Goal: Communication & Community: Answer question/provide support

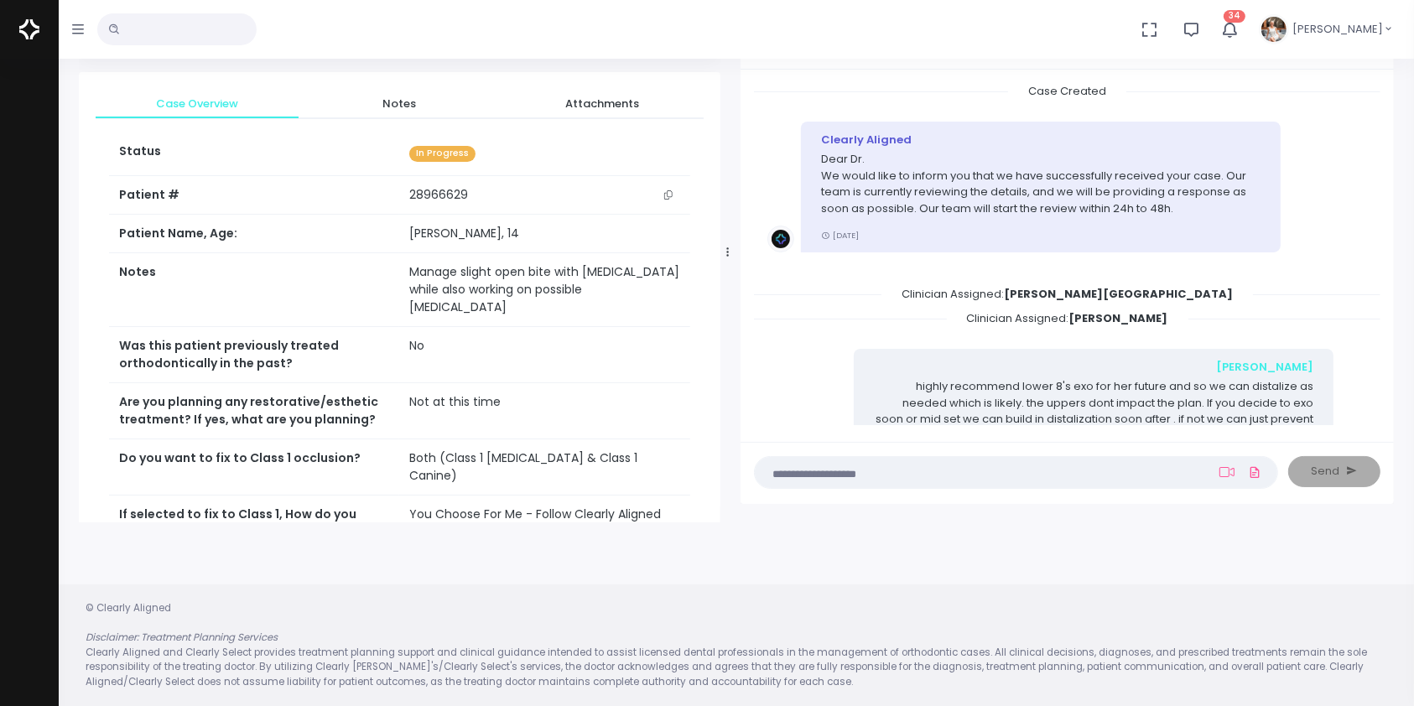
scroll to position [241, 0]
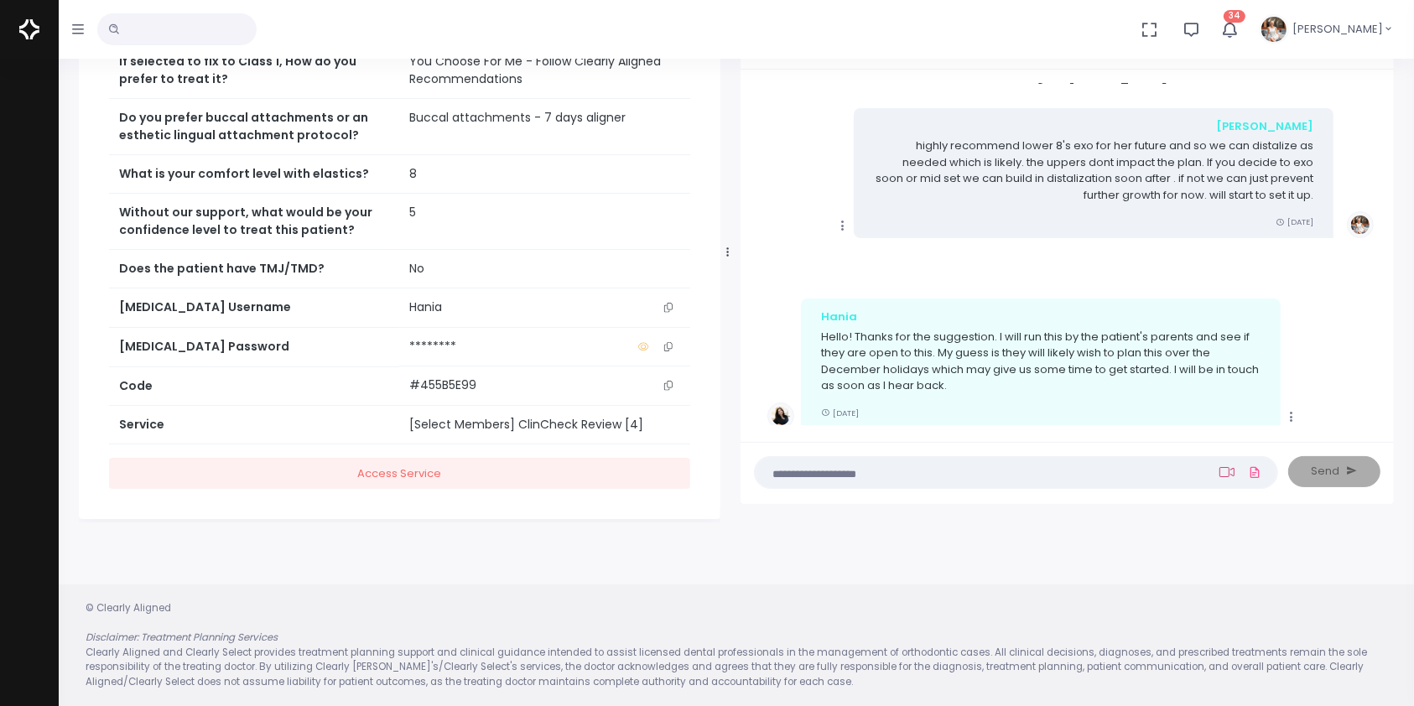
click at [1231, 468] on icon at bounding box center [1226, 472] width 15 height 10
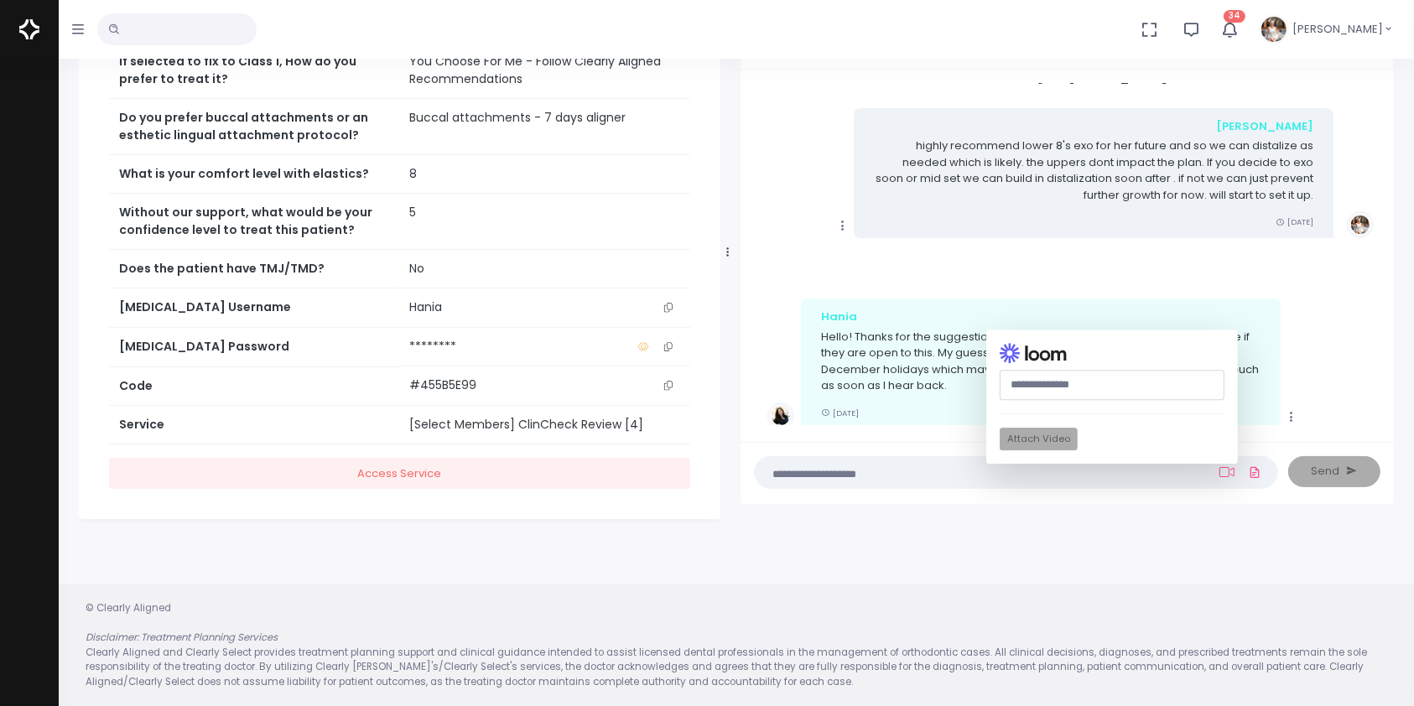
click at [1066, 390] on input "text" at bounding box center [1111, 385] width 225 height 31
paste input "**********"
type input "**********"
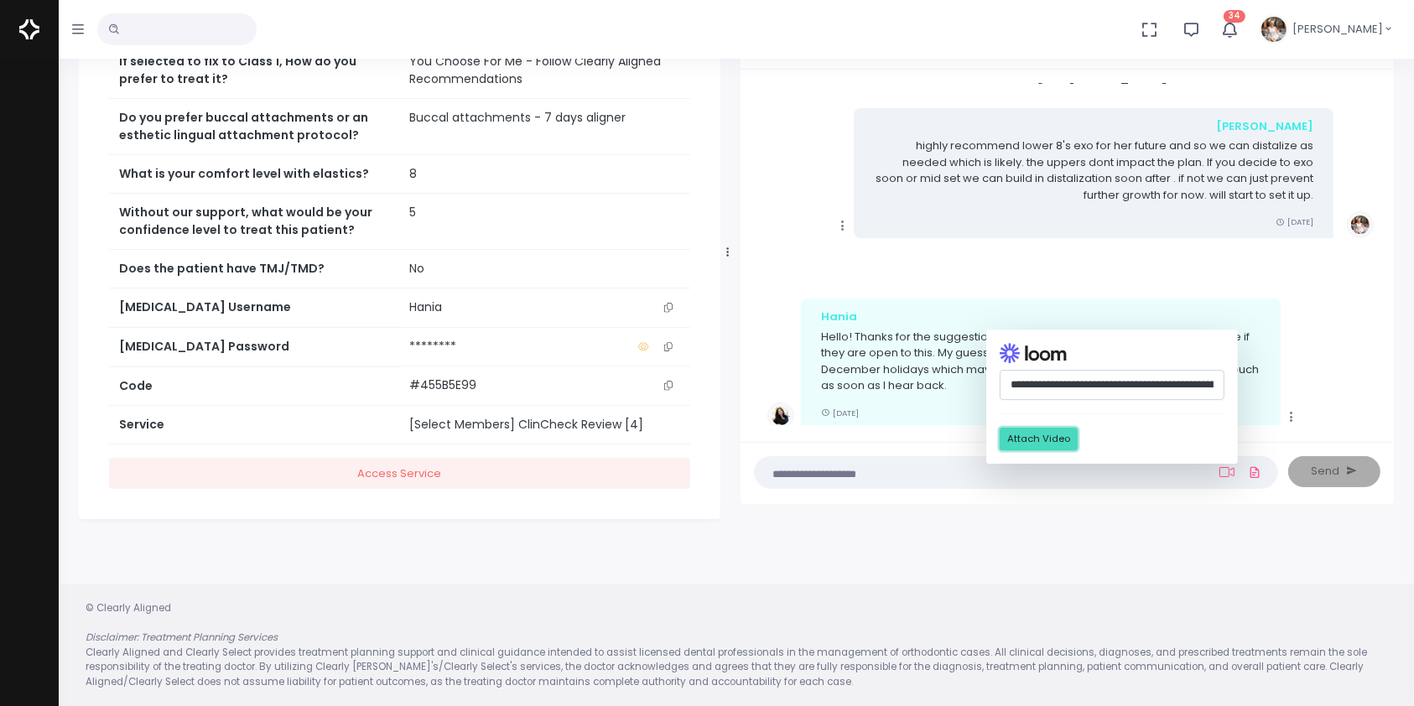
click at [1056, 436] on button "Attach Video" at bounding box center [1038, 439] width 78 height 23
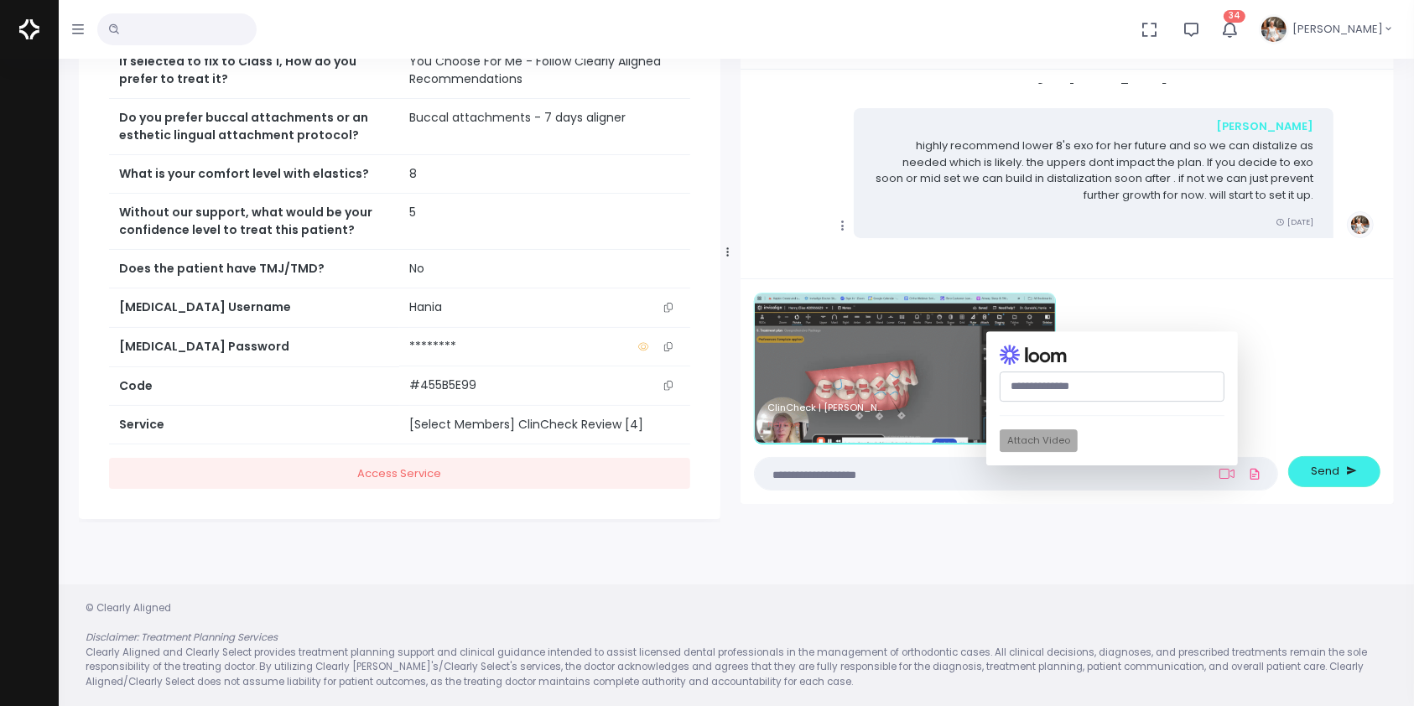
click at [944, 475] on textarea at bounding box center [983, 474] width 437 height 18
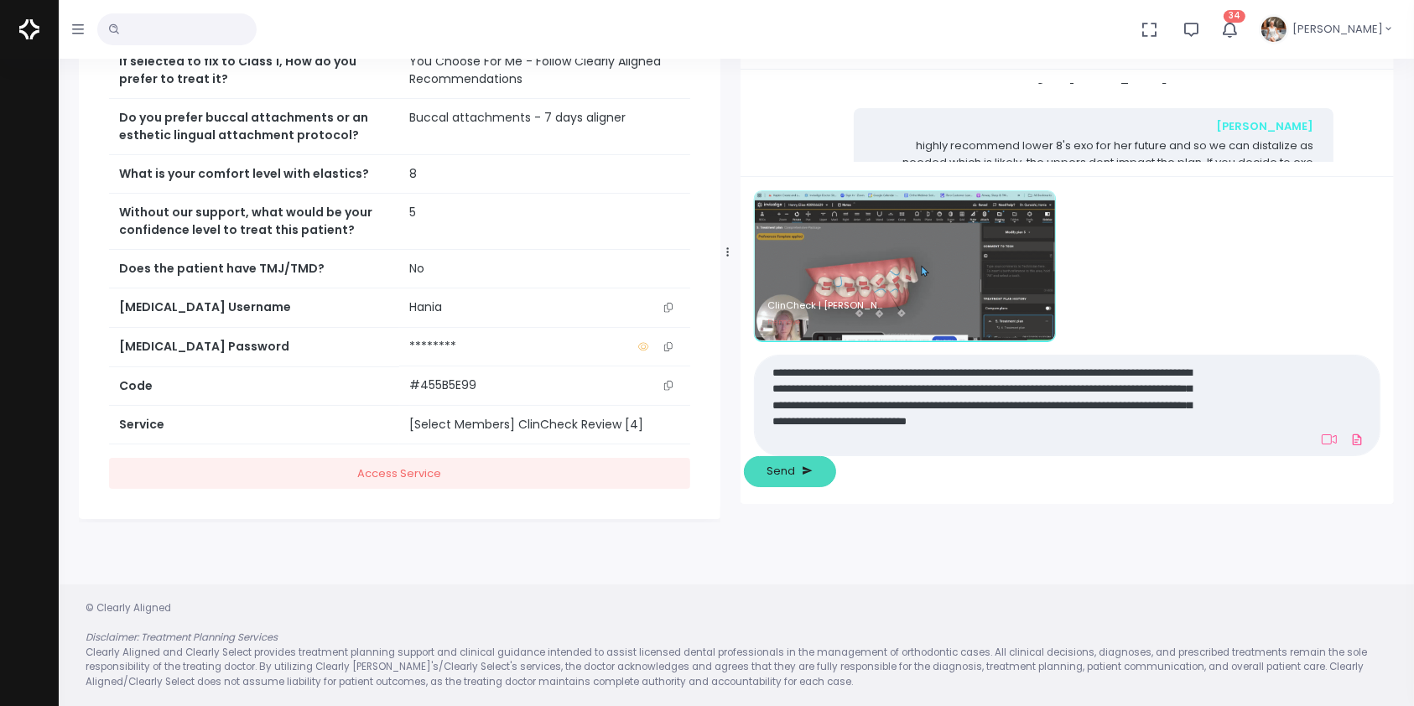
type textarea "**********"
click at [796, 468] on span "Send" at bounding box center [781, 471] width 29 height 17
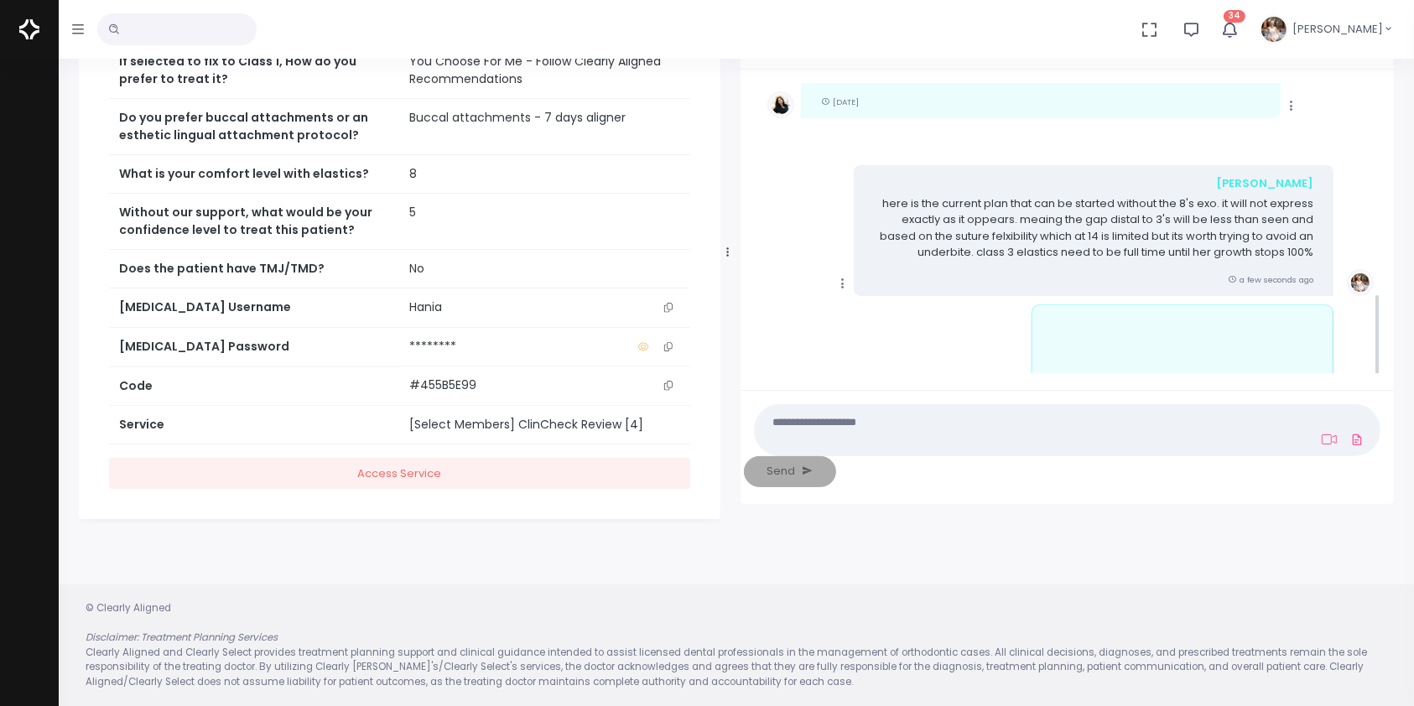
scroll to position [631, 0]
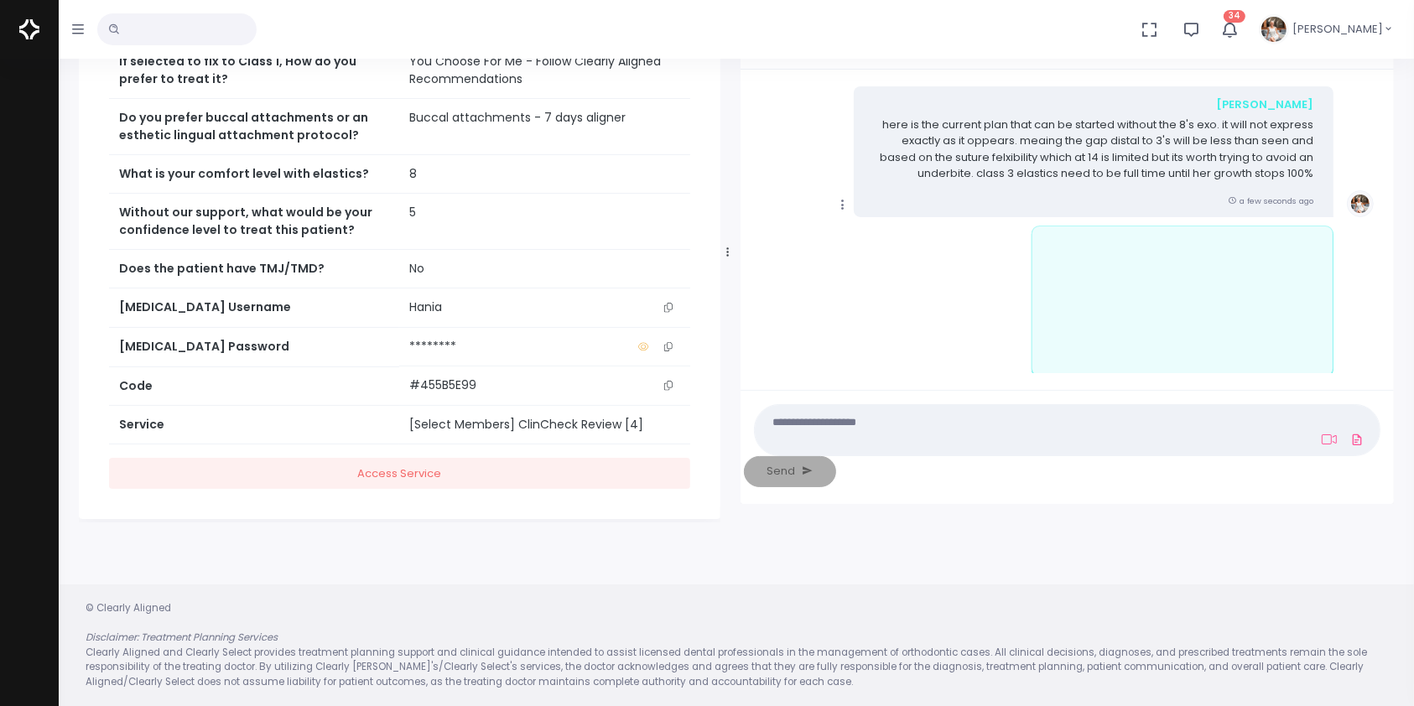
click at [842, 198] on icon "scrollable content" at bounding box center [842, 204] width 15 height 15
click at [947, 231] on link "Mark as Video Review" at bounding box center [920, 238] width 174 height 26
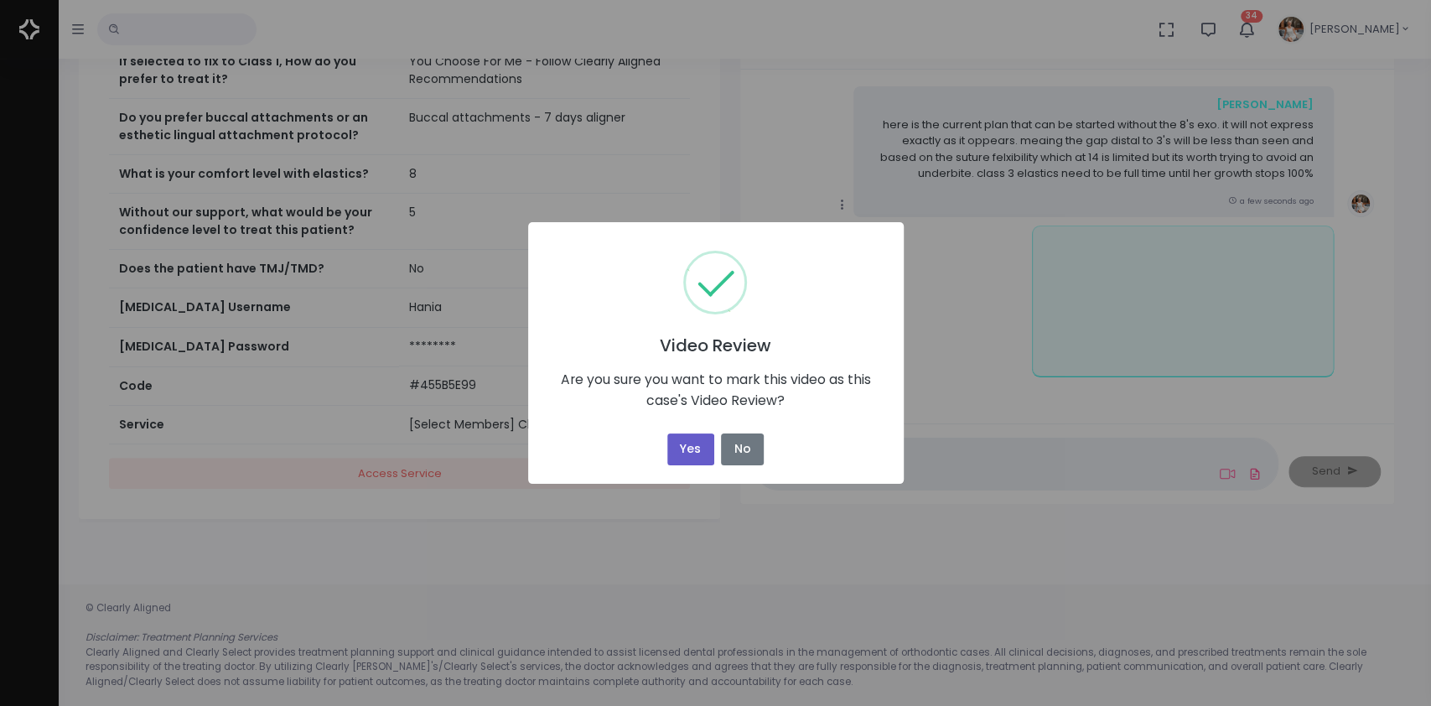
click at [682, 439] on button "Yes" at bounding box center [690, 449] width 47 height 33
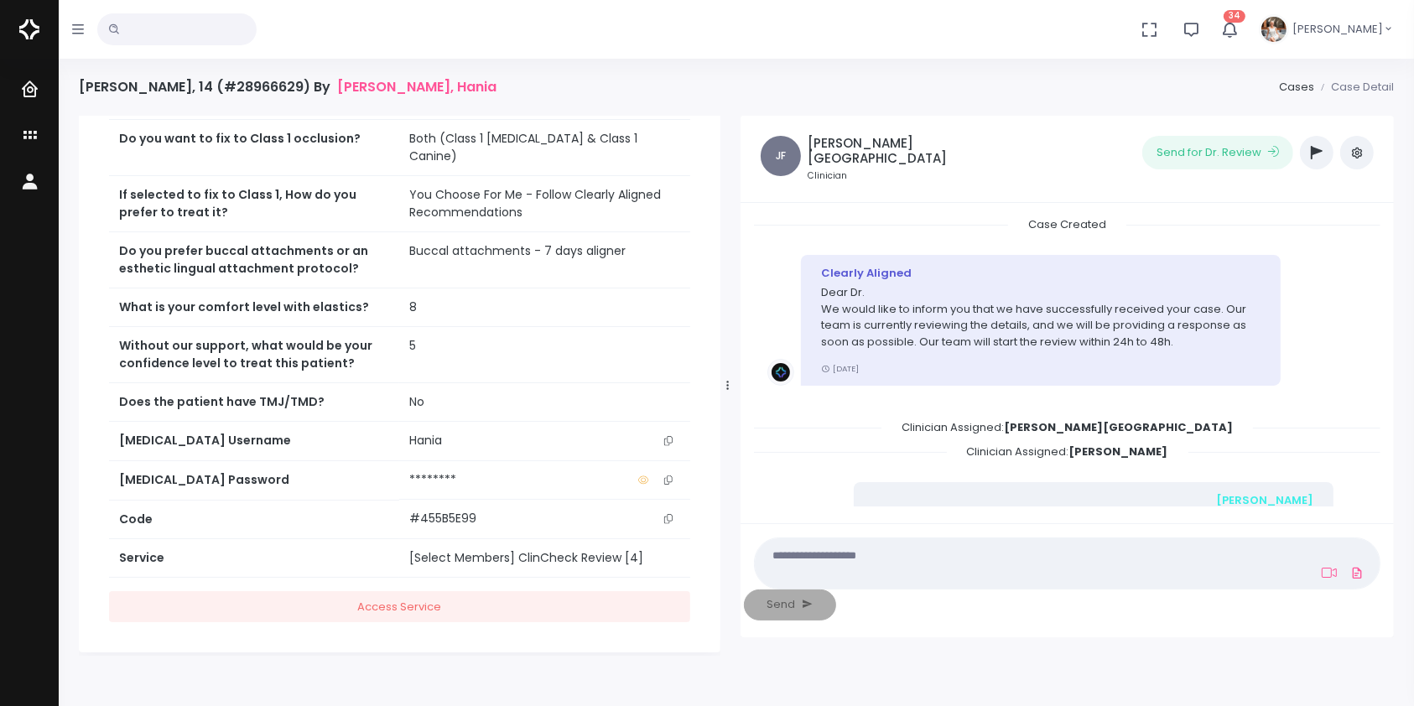
scroll to position [646, 0]
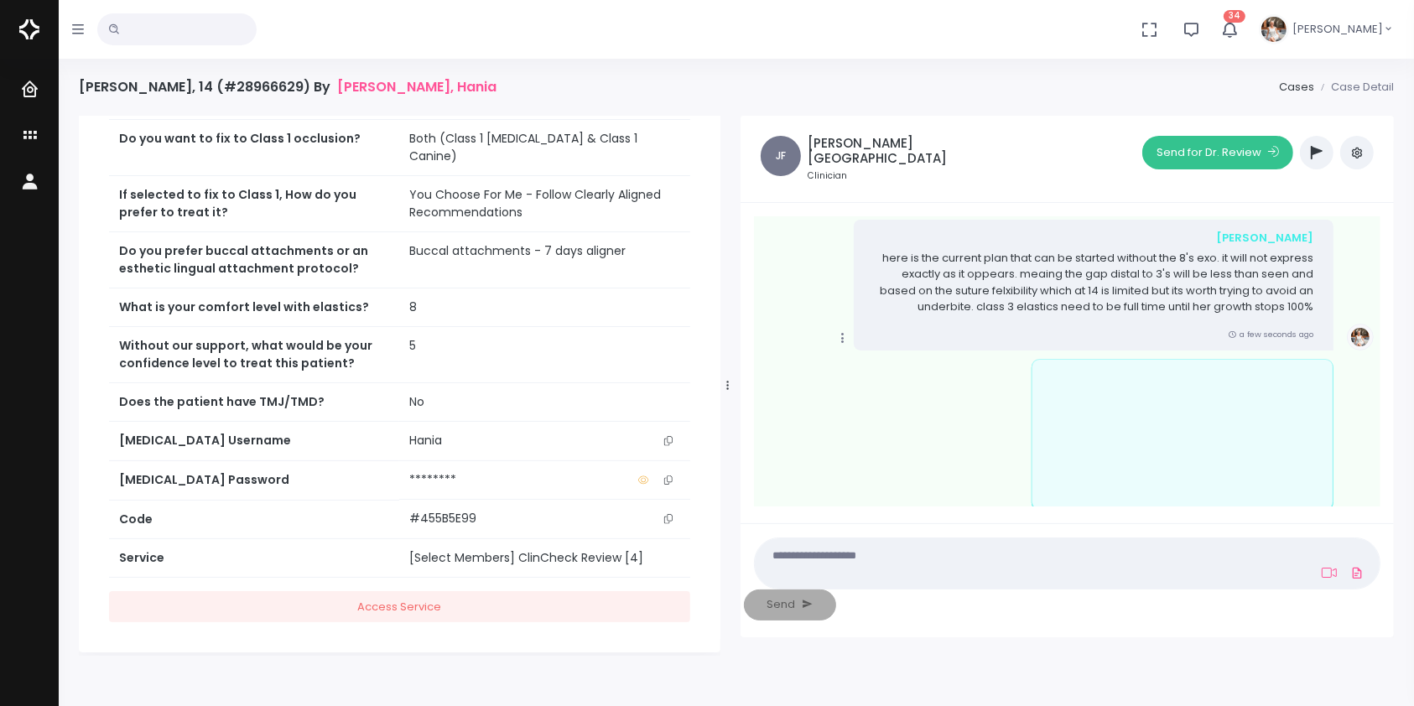
click at [1199, 153] on button "Send for Dr. Review" at bounding box center [1217, 153] width 151 height 34
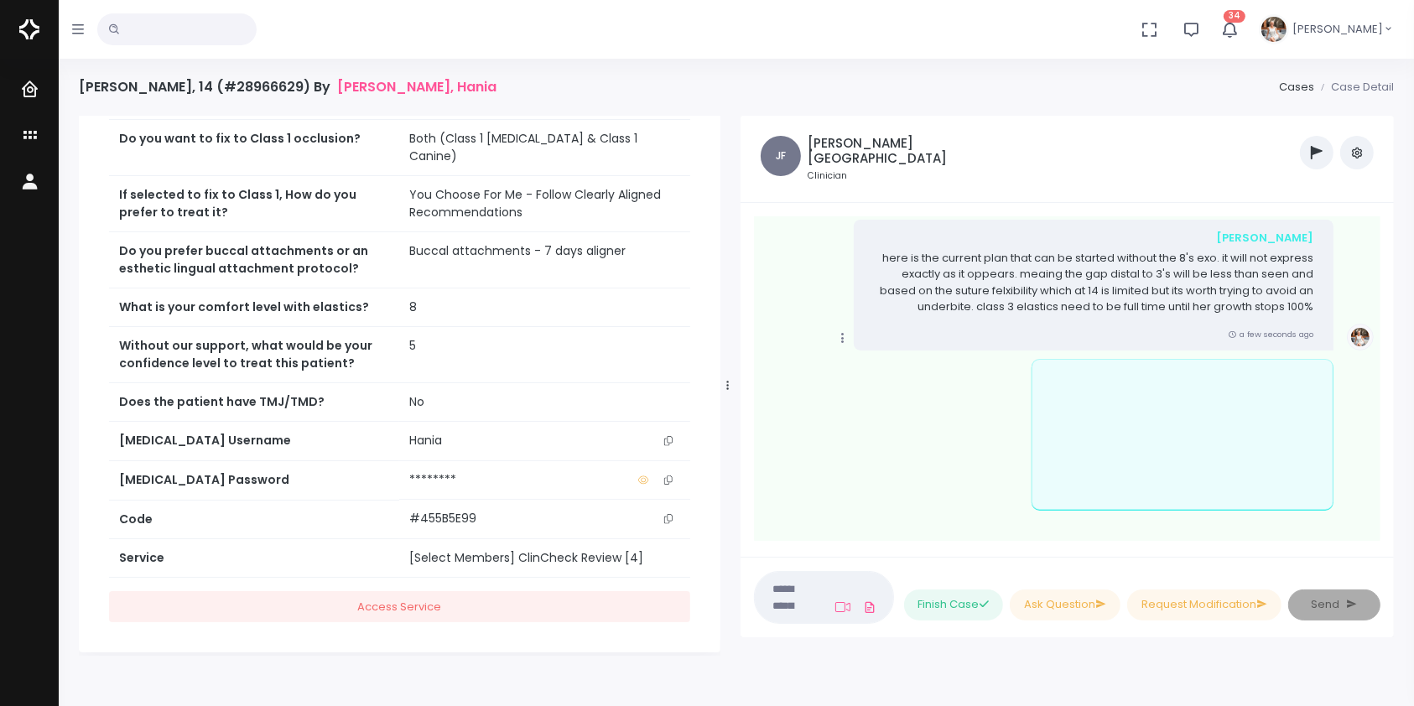
scroll to position [966, 0]
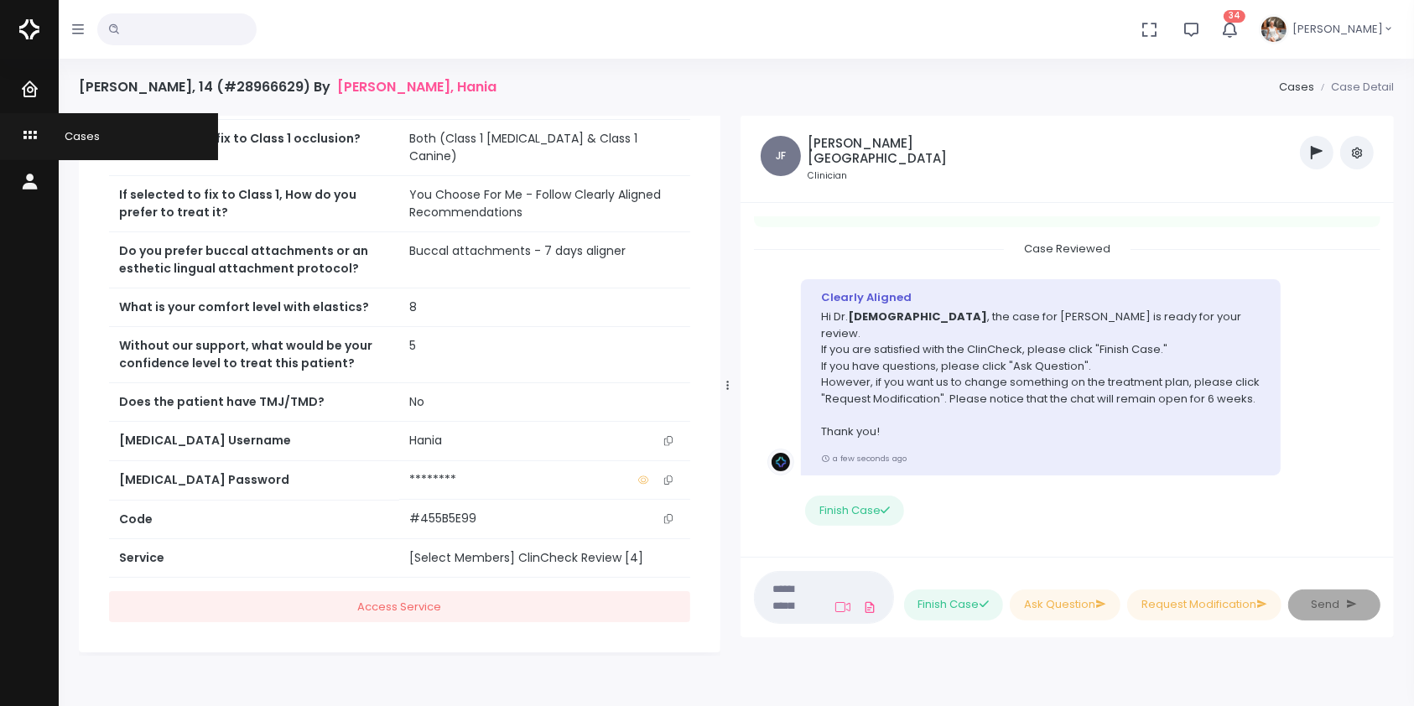
click at [20, 129] on icon "scrollable content" at bounding box center [31, 136] width 23 height 21
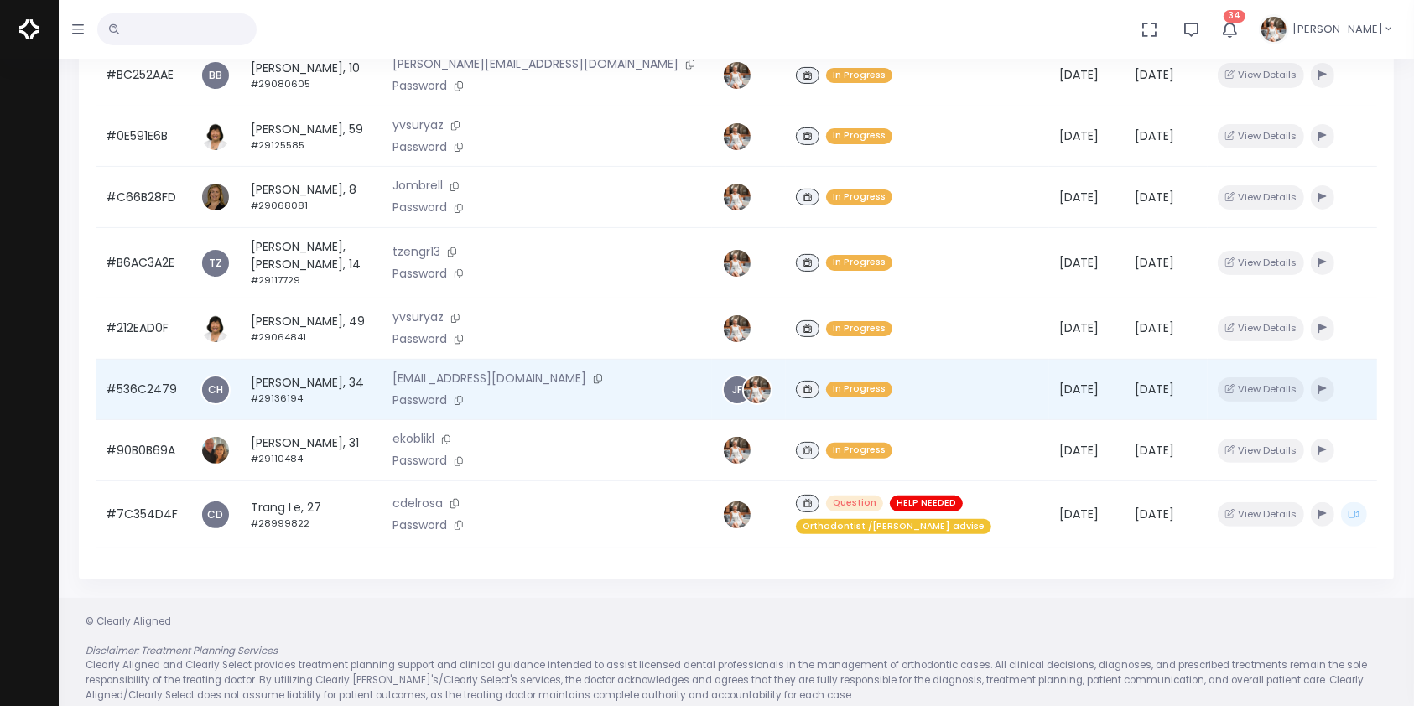
scroll to position [401, 0]
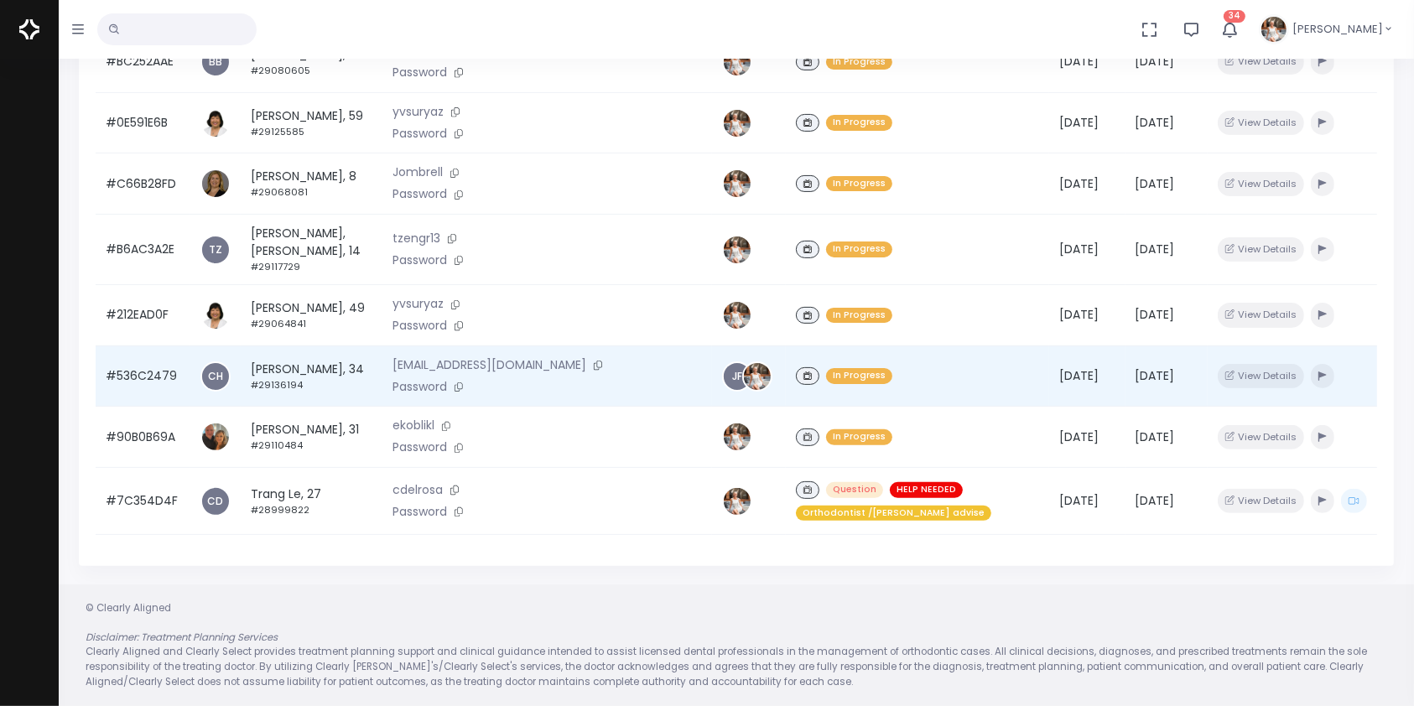
click at [150, 360] on td "#536C2479" at bounding box center [143, 375] width 95 height 61
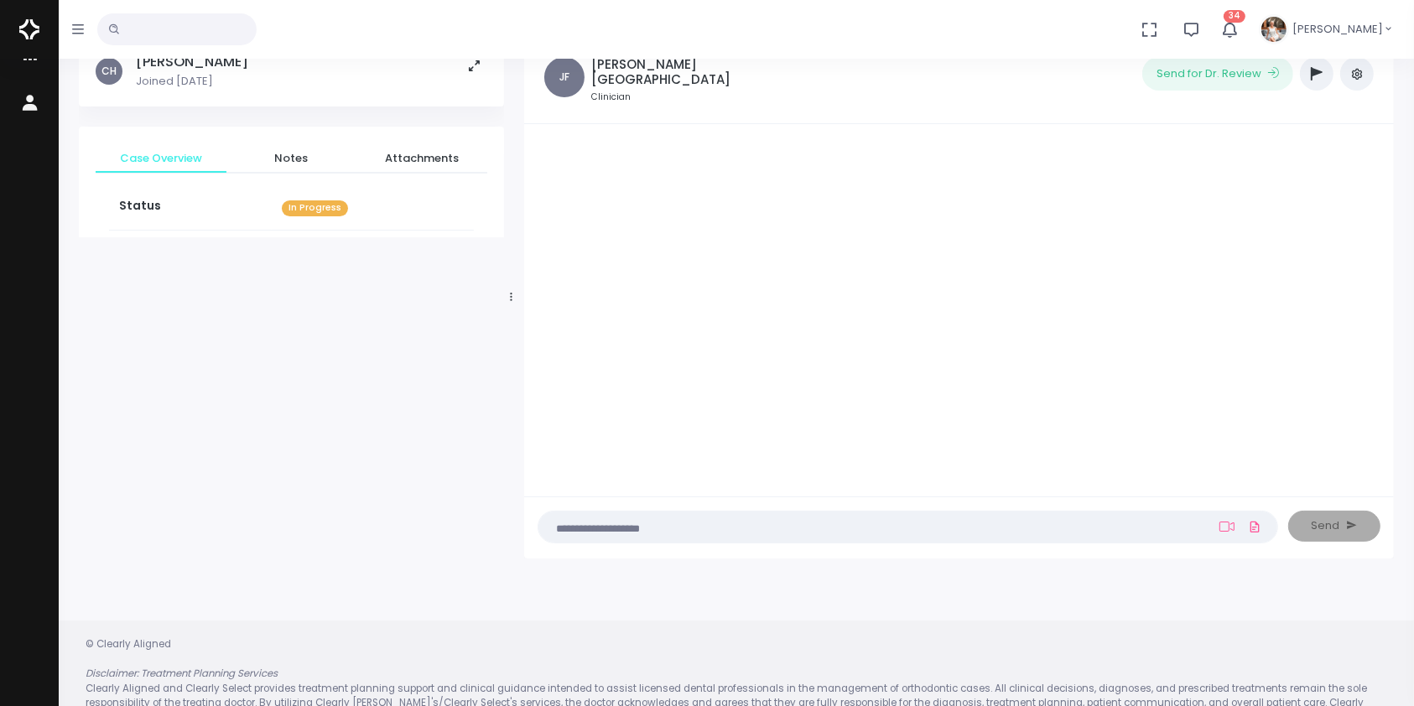
scroll to position [133, 0]
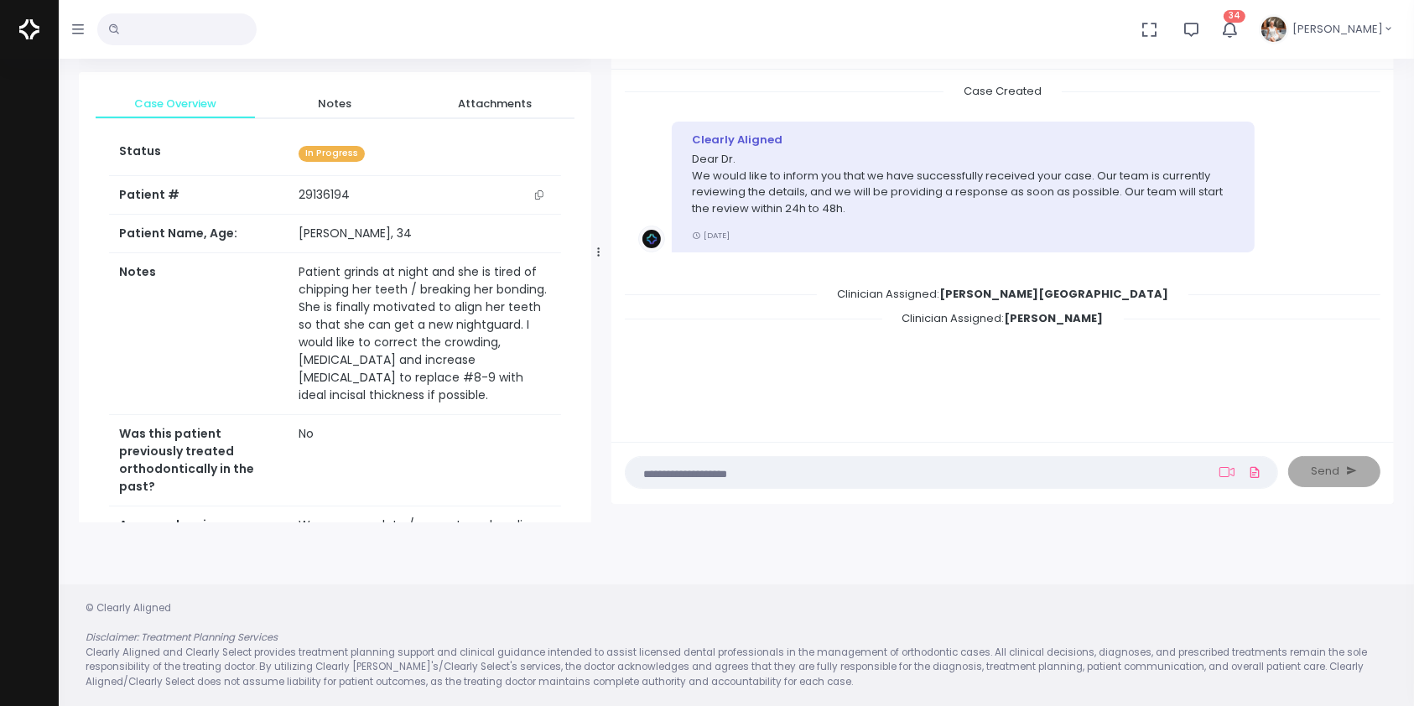
drag, startPoint x: 507, startPoint y: 255, endPoint x: 651, endPoint y: 261, distance: 144.3
click at [603, 261] on div at bounding box center [598, 251] width 8 height 529
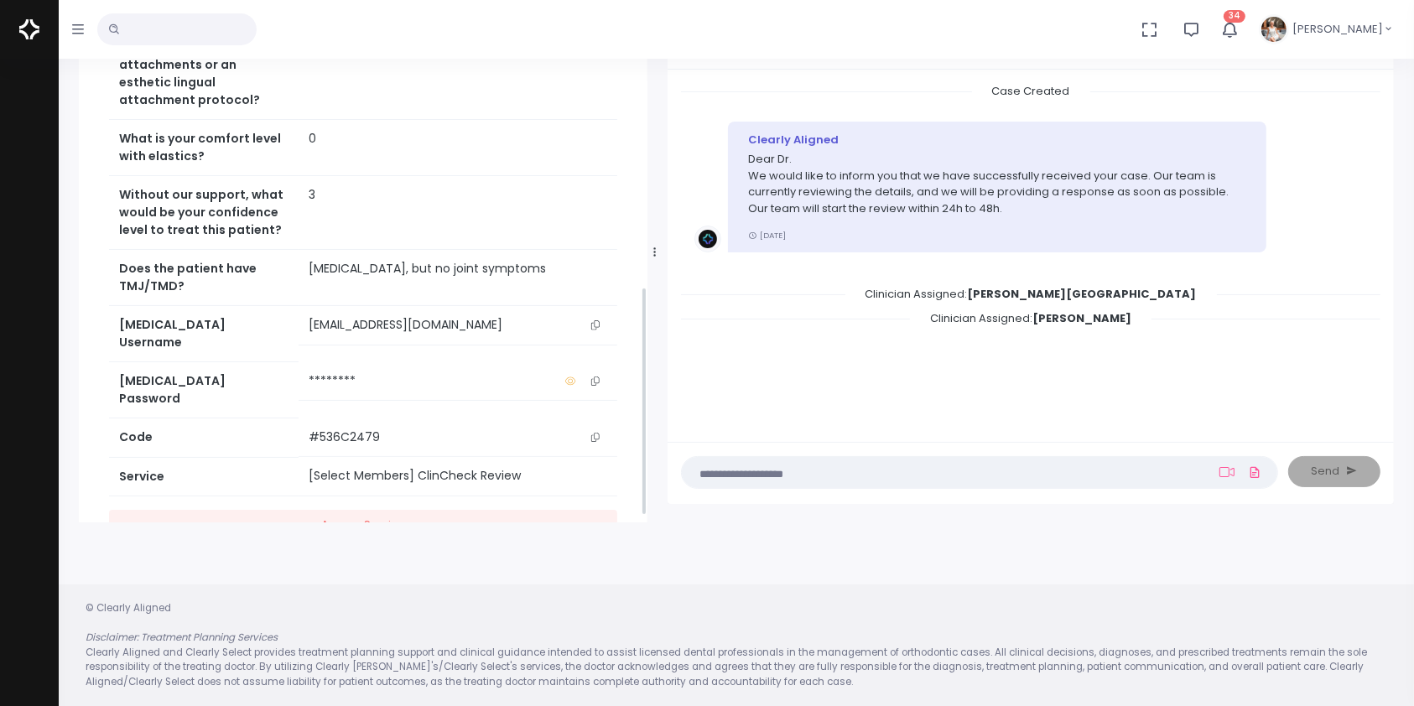
scroll to position [732, 0]
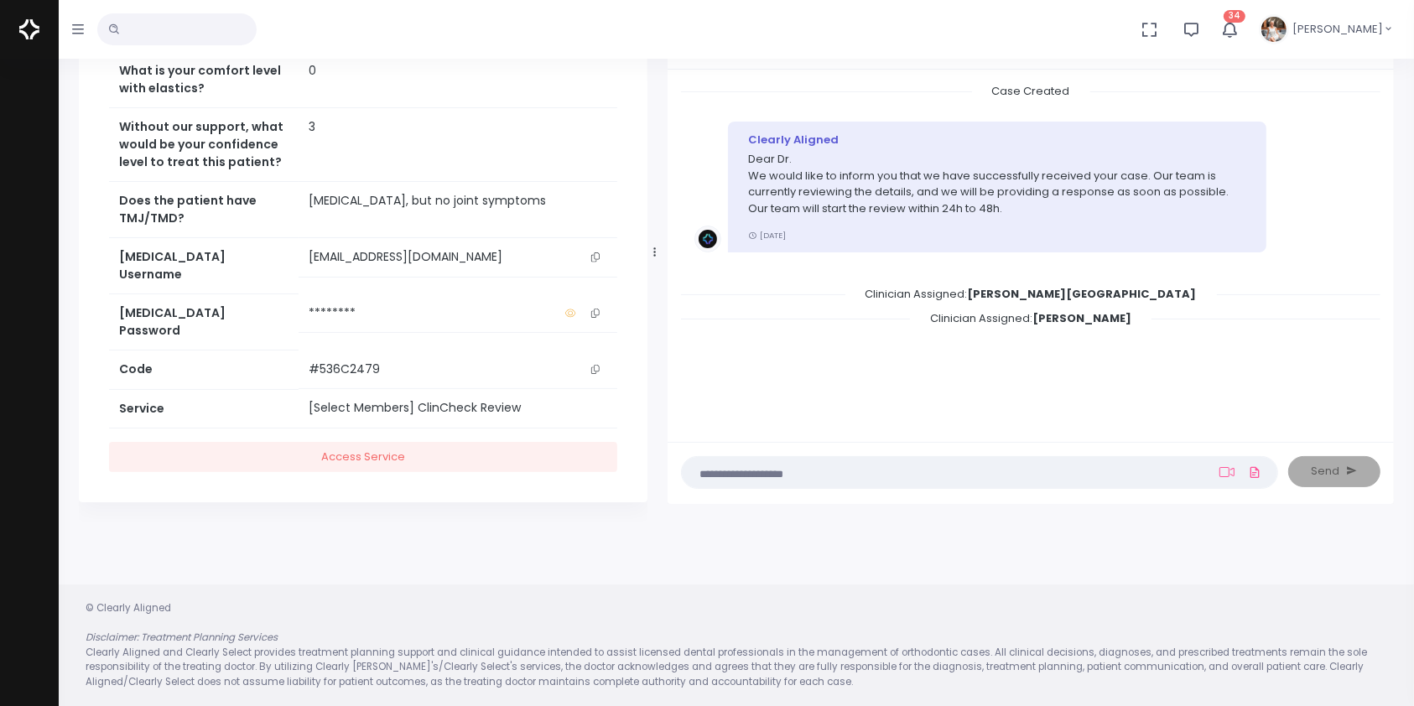
click at [594, 262] on icon "scrollable content" at bounding box center [595, 256] width 8 height 9
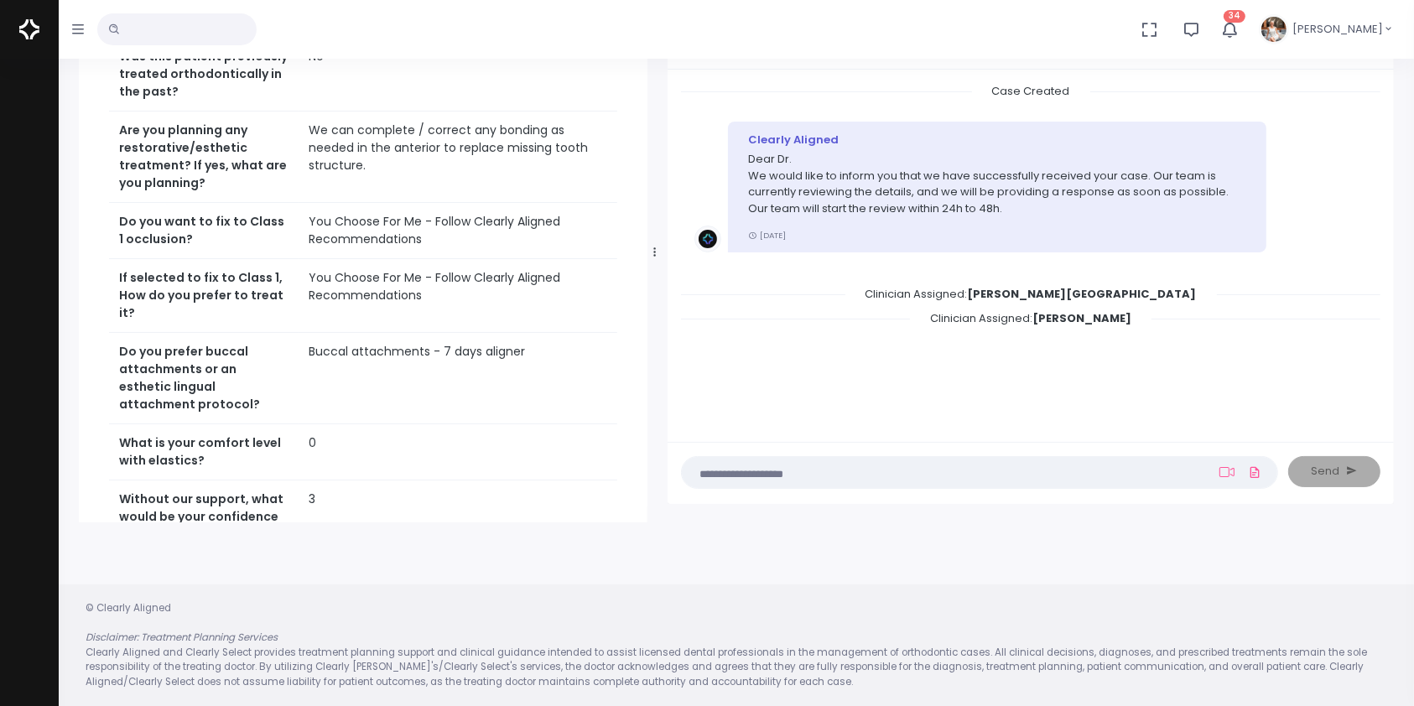
scroll to position [0, 0]
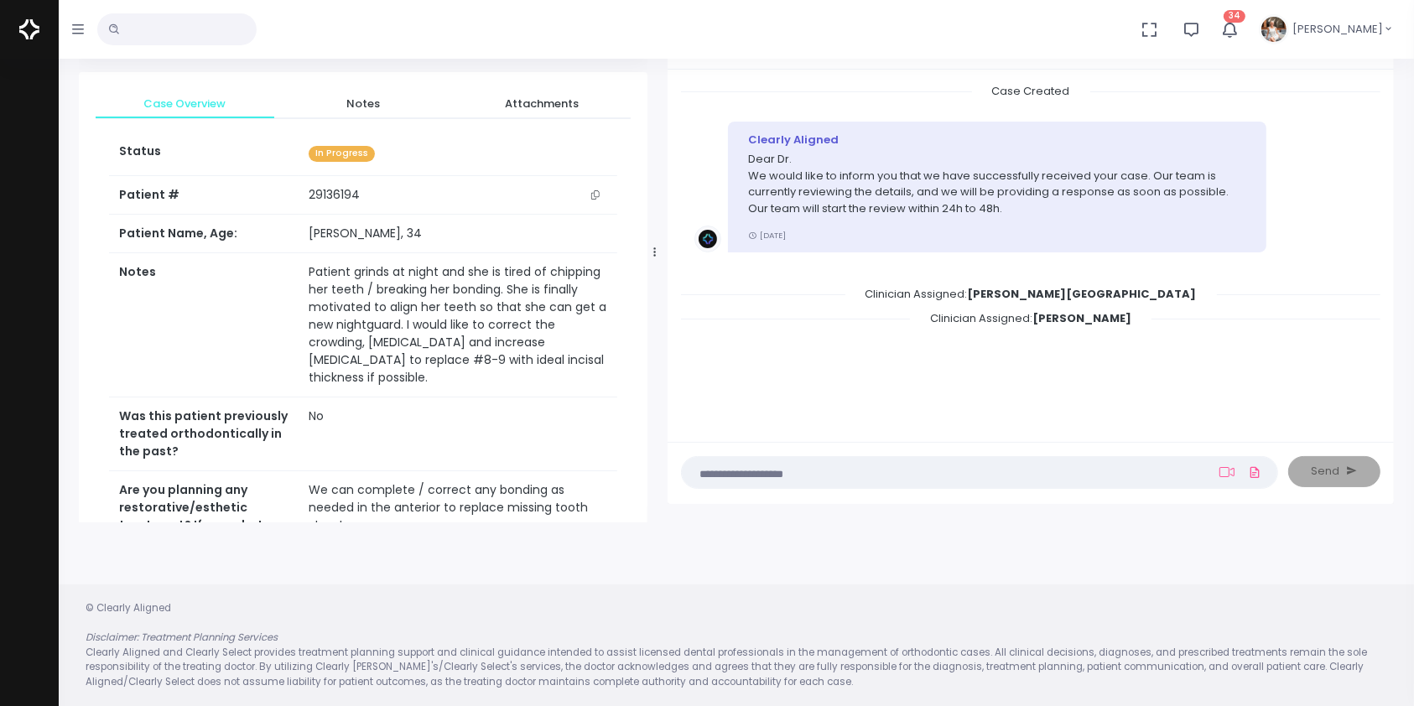
click at [864, 466] on textarea at bounding box center [947, 472] width 510 height 18
paste textarea "**********"
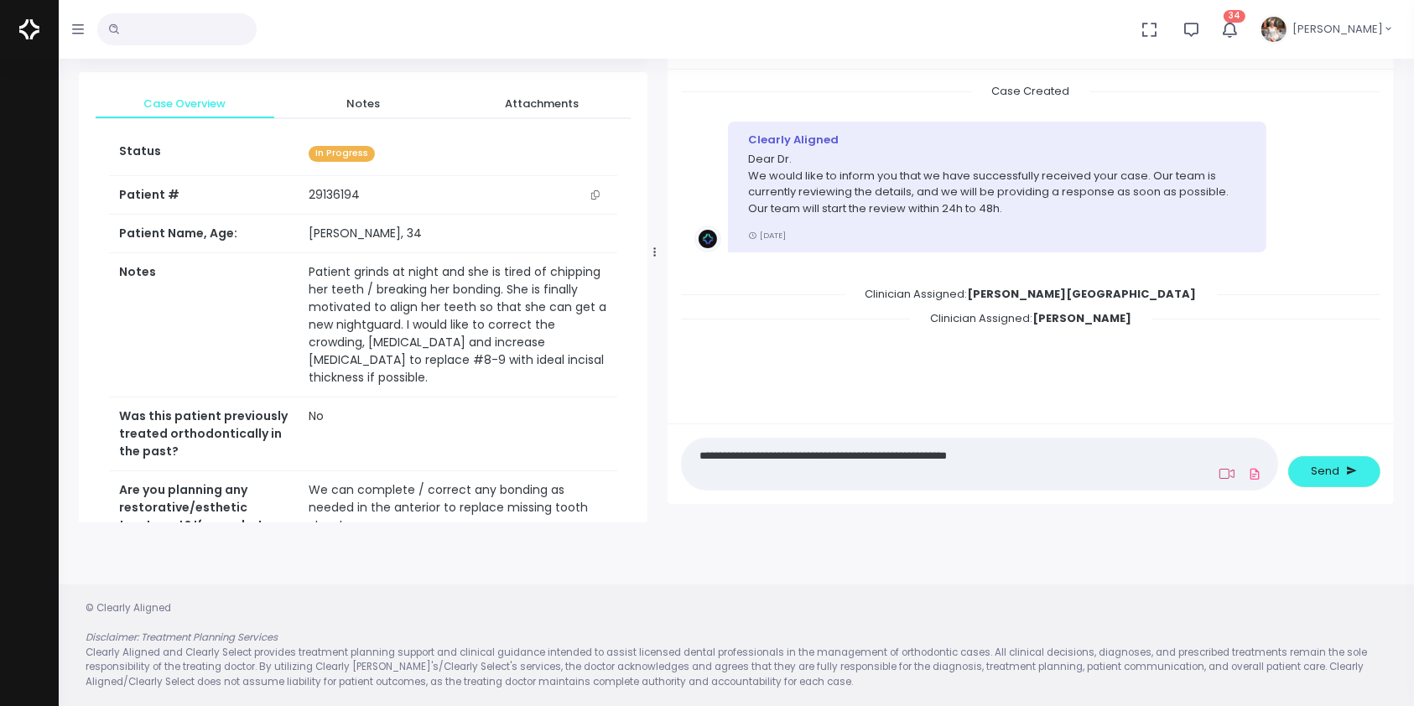
type textarea "**********"
click at [1222, 474] on icon at bounding box center [1226, 473] width 15 height 13
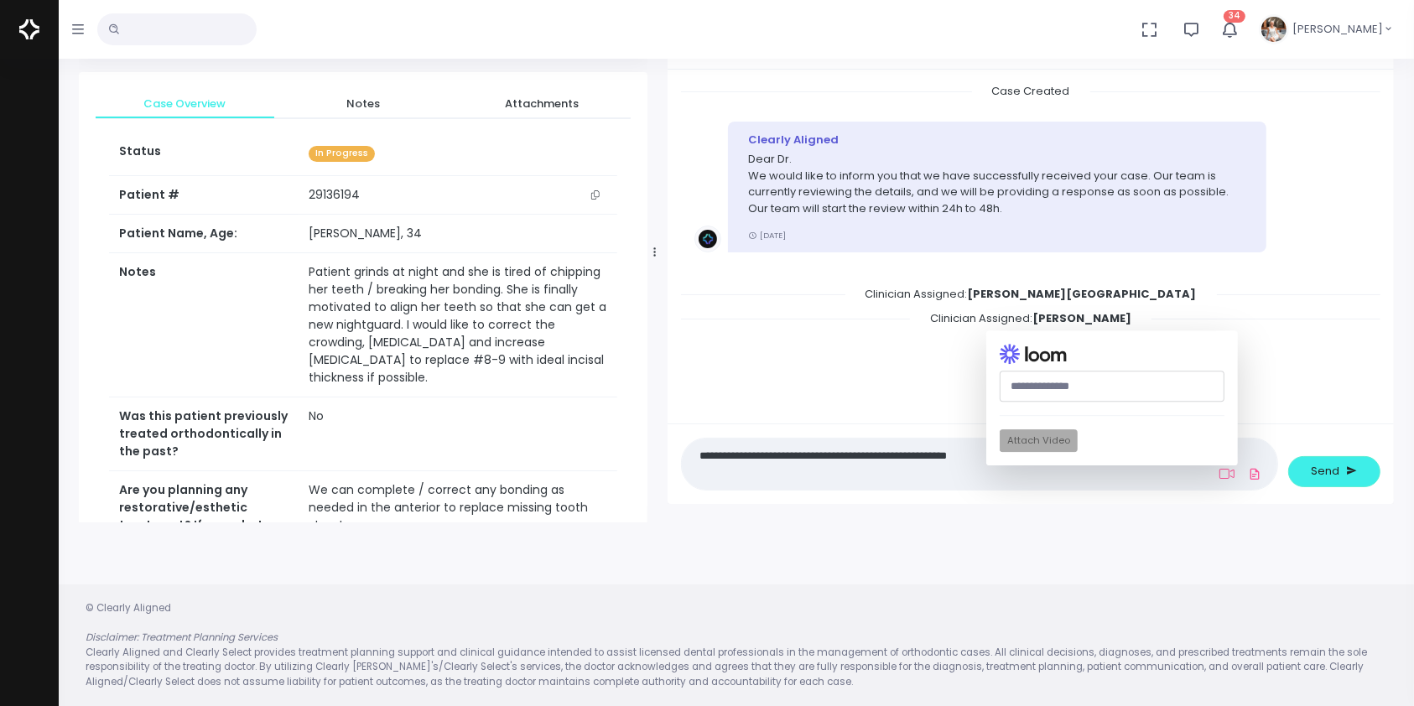
click at [1096, 385] on input "text" at bounding box center [1111, 386] width 225 height 31
type input "*"
paste input "**********"
type input "**********"
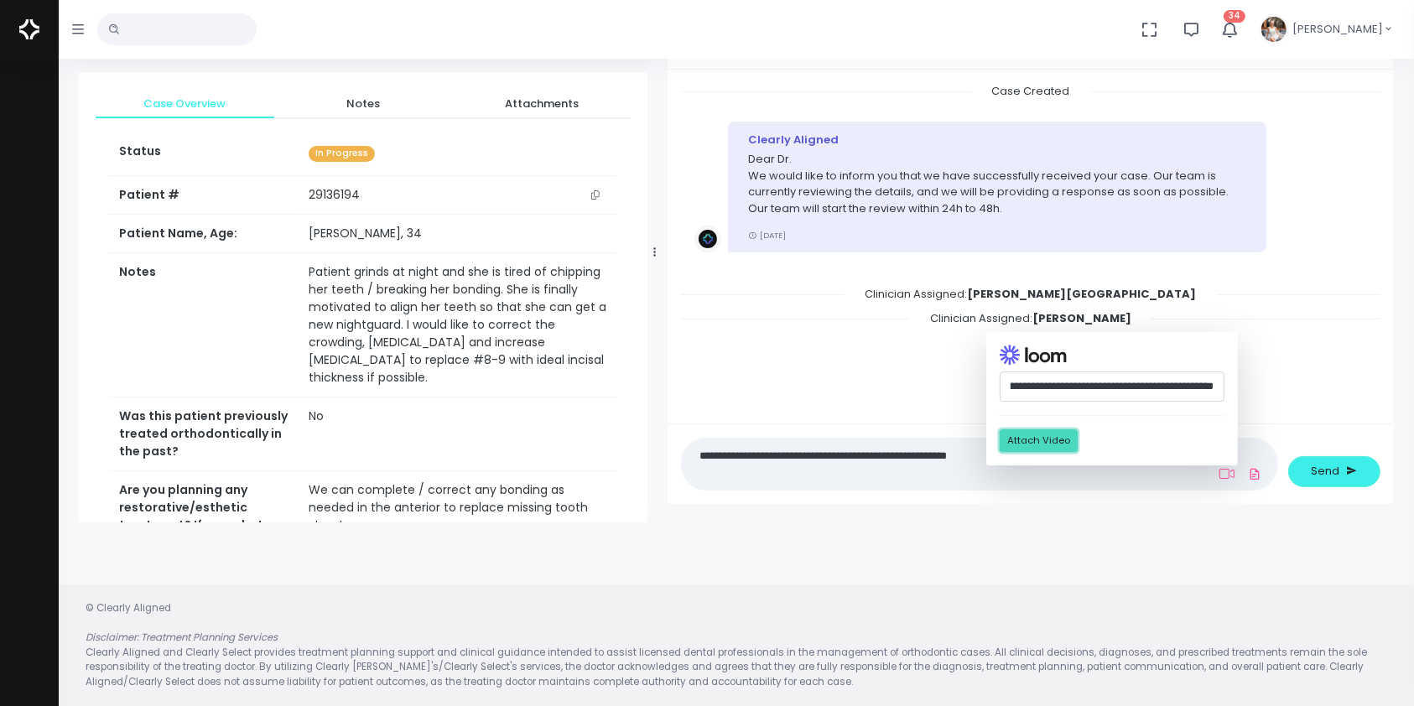
scroll to position [0, 0]
click at [1025, 438] on button "Attach Video" at bounding box center [1038, 440] width 78 height 23
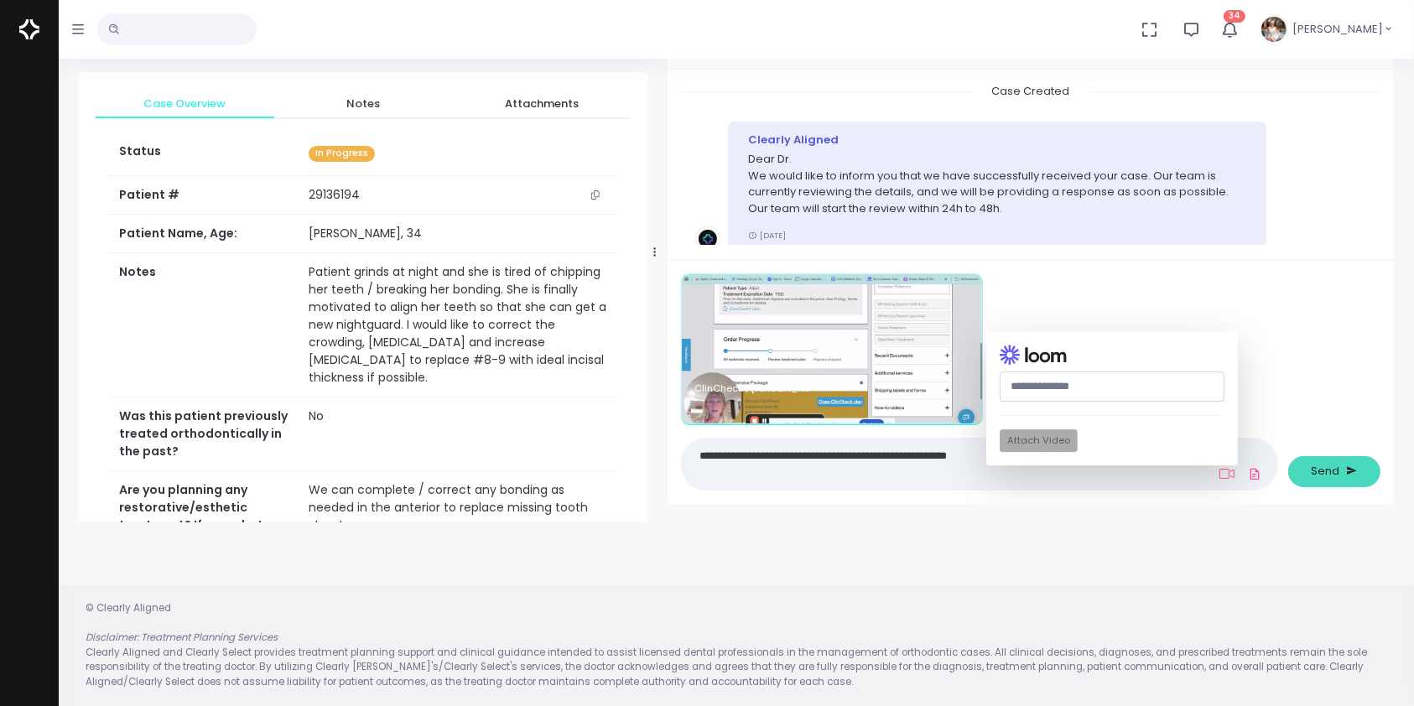
drag, startPoint x: 694, startPoint y: 462, endPoint x: 1341, endPoint y: 459, distance: 646.5
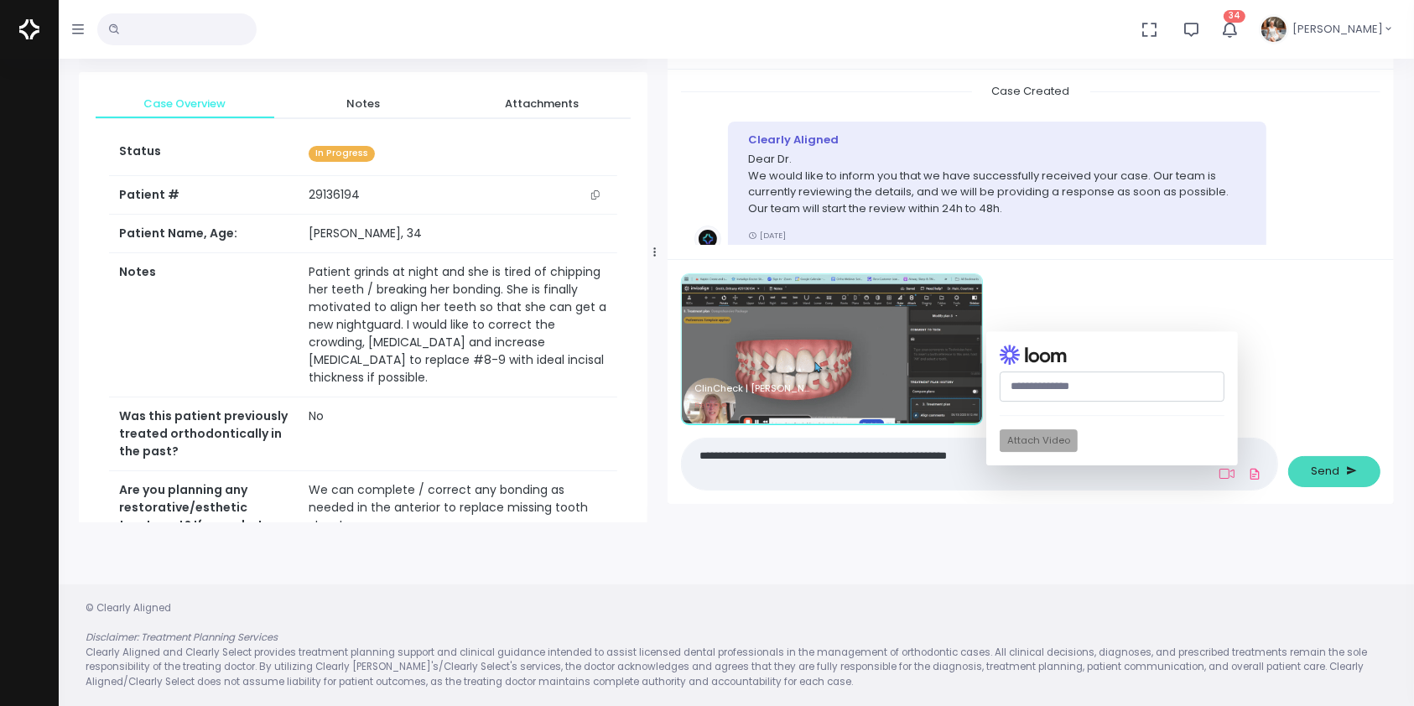
click at [1341, 459] on div "**********" at bounding box center [1030, 381] width 719 height 216
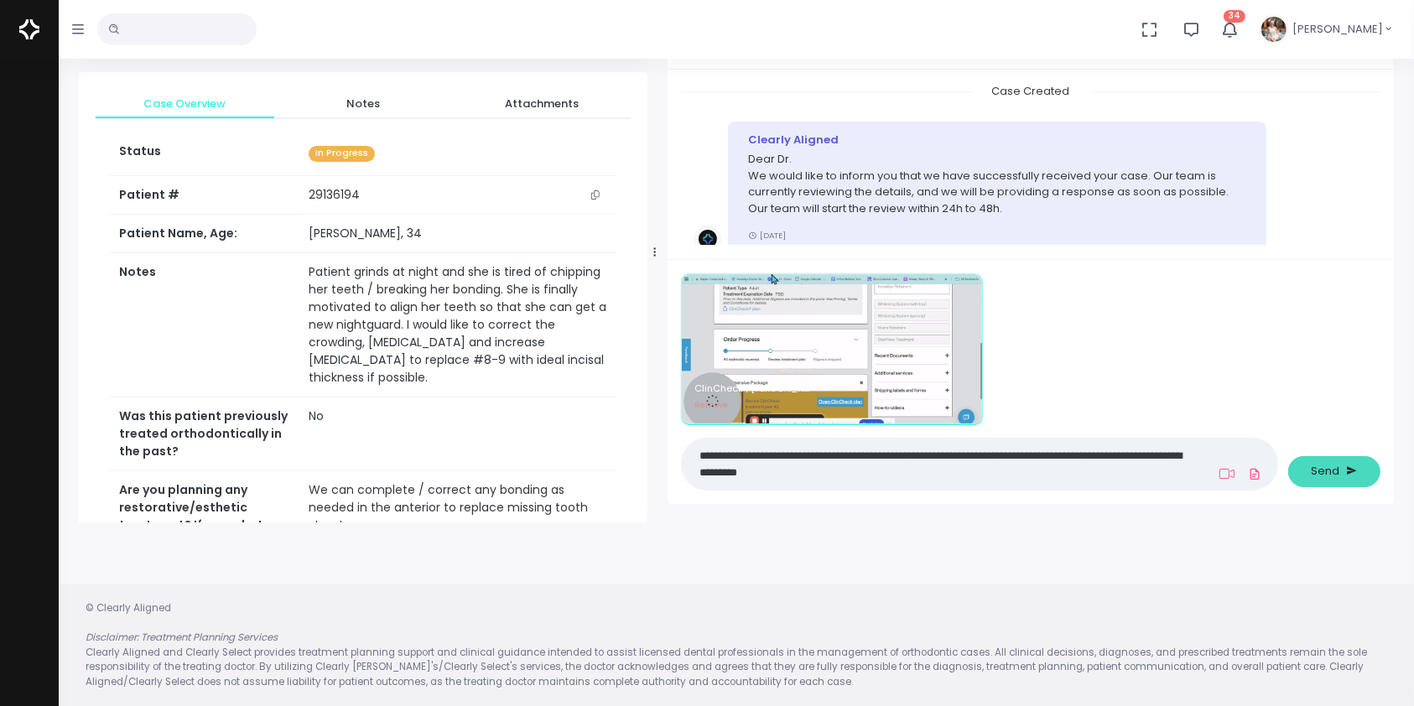
type textarea "**********"
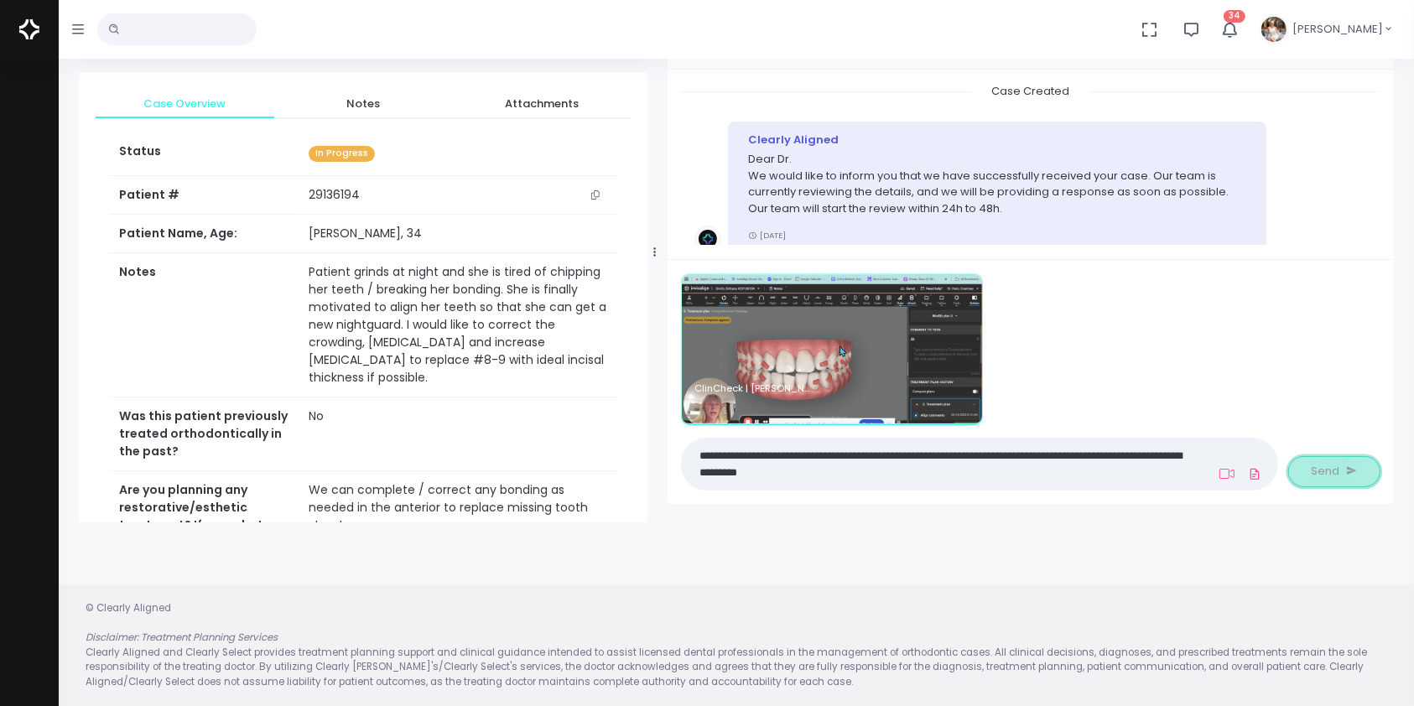
click at [1332, 465] on span "Send" at bounding box center [1325, 471] width 29 height 17
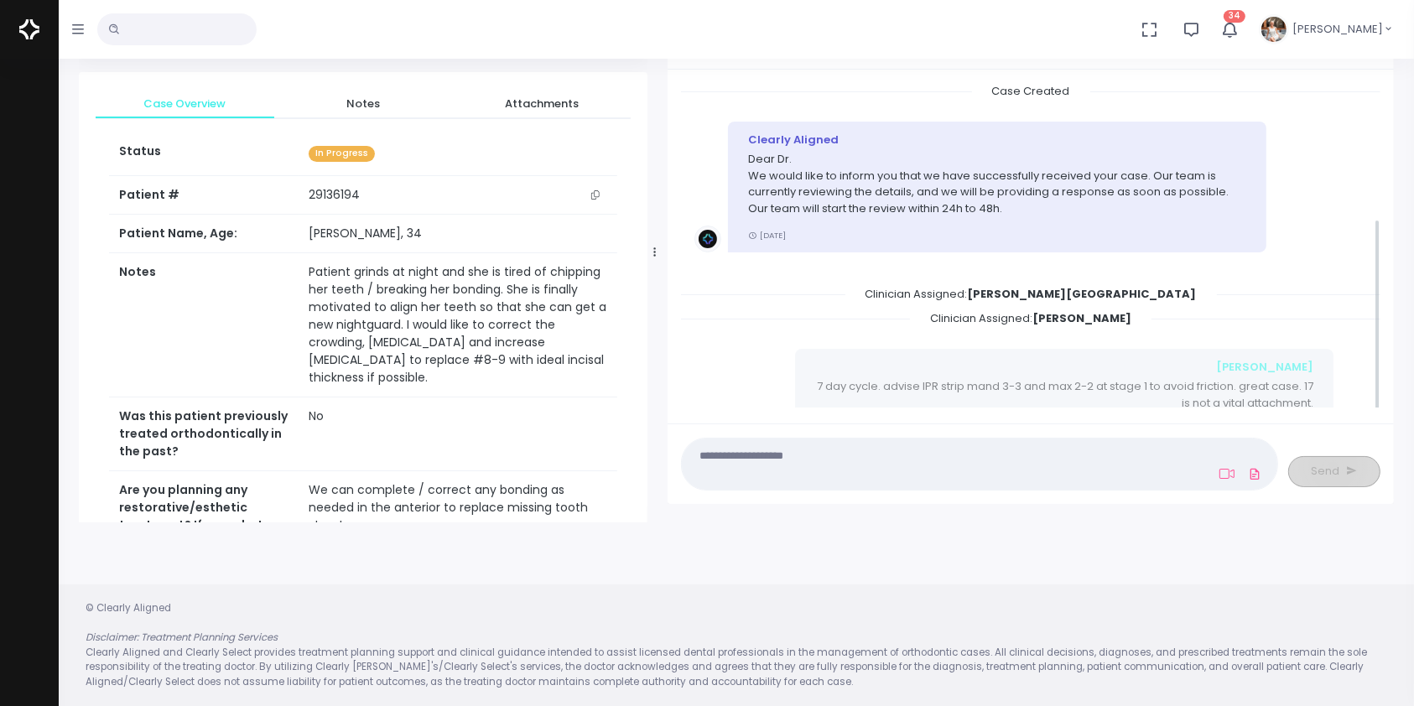
scroll to position [229, 0]
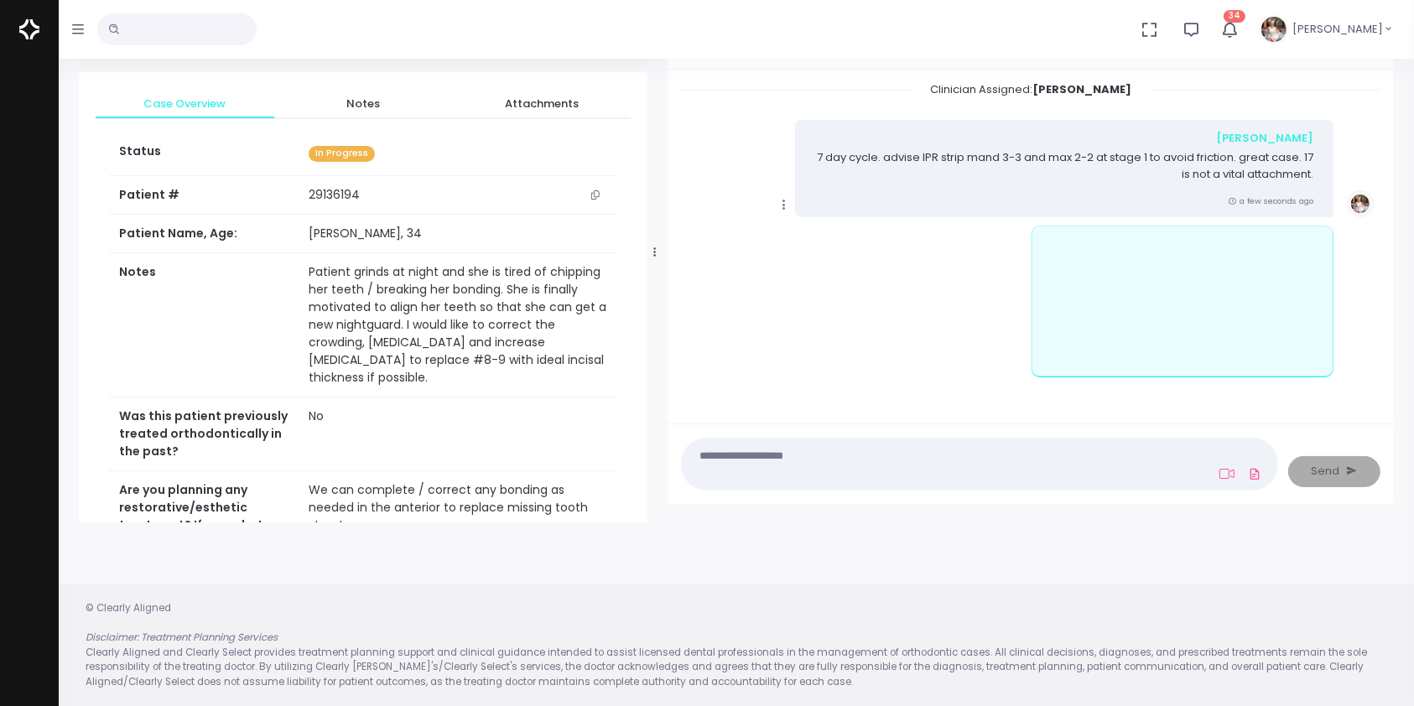
click at [781, 204] on icon "scrollable content" at bounding box center [783, 204] width 15 height 15
click at [832, 231] on link "Mark as Video Review" at bounding box center [861, 238] width 174 height 26
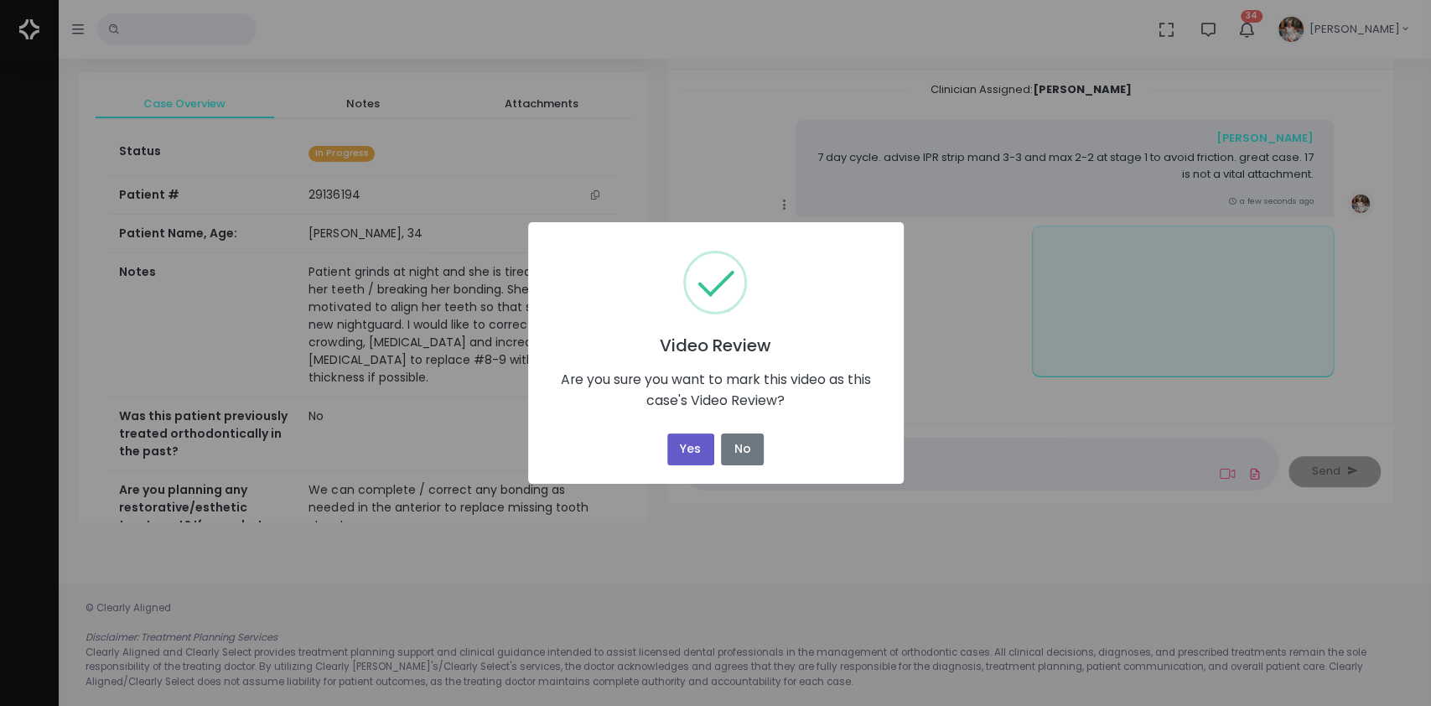
click at [683, 446] on button "Yes" at bounding box center [690, 449] width 47 height 33
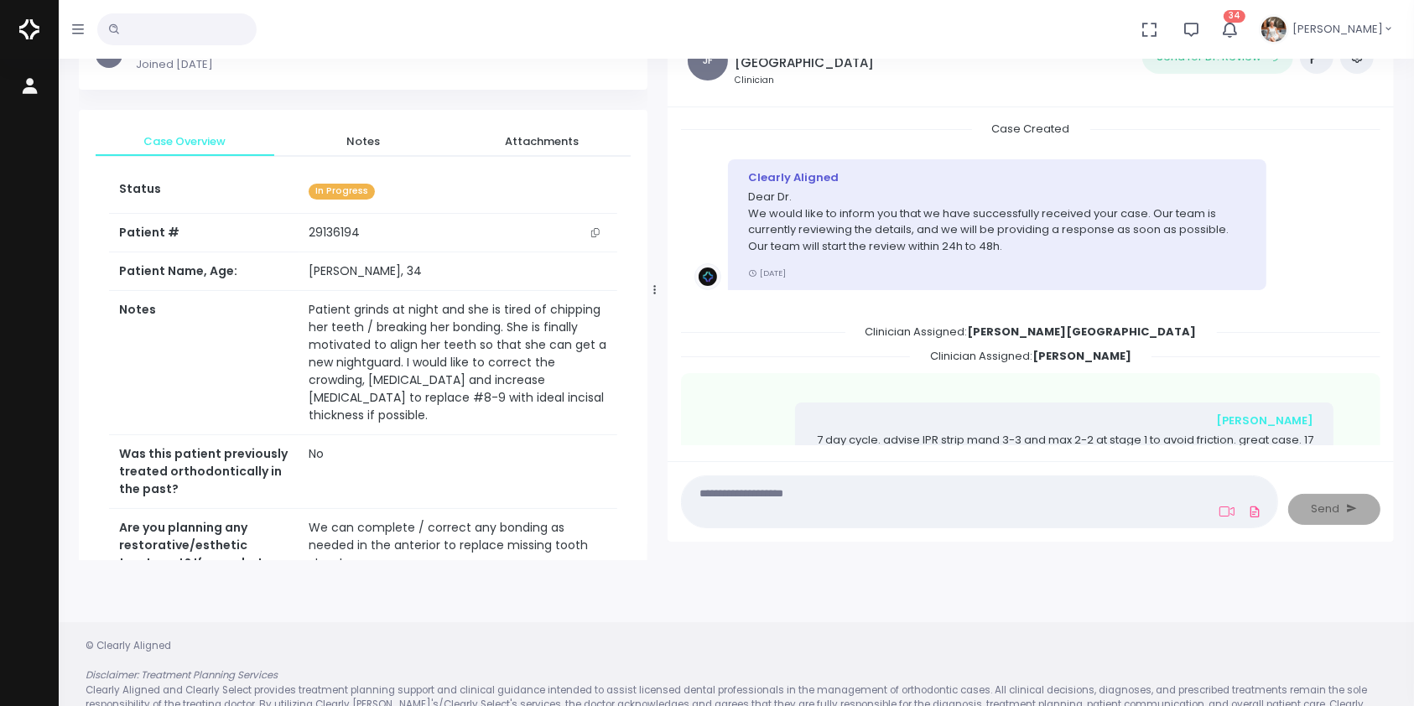
scroll to position [0, 0]
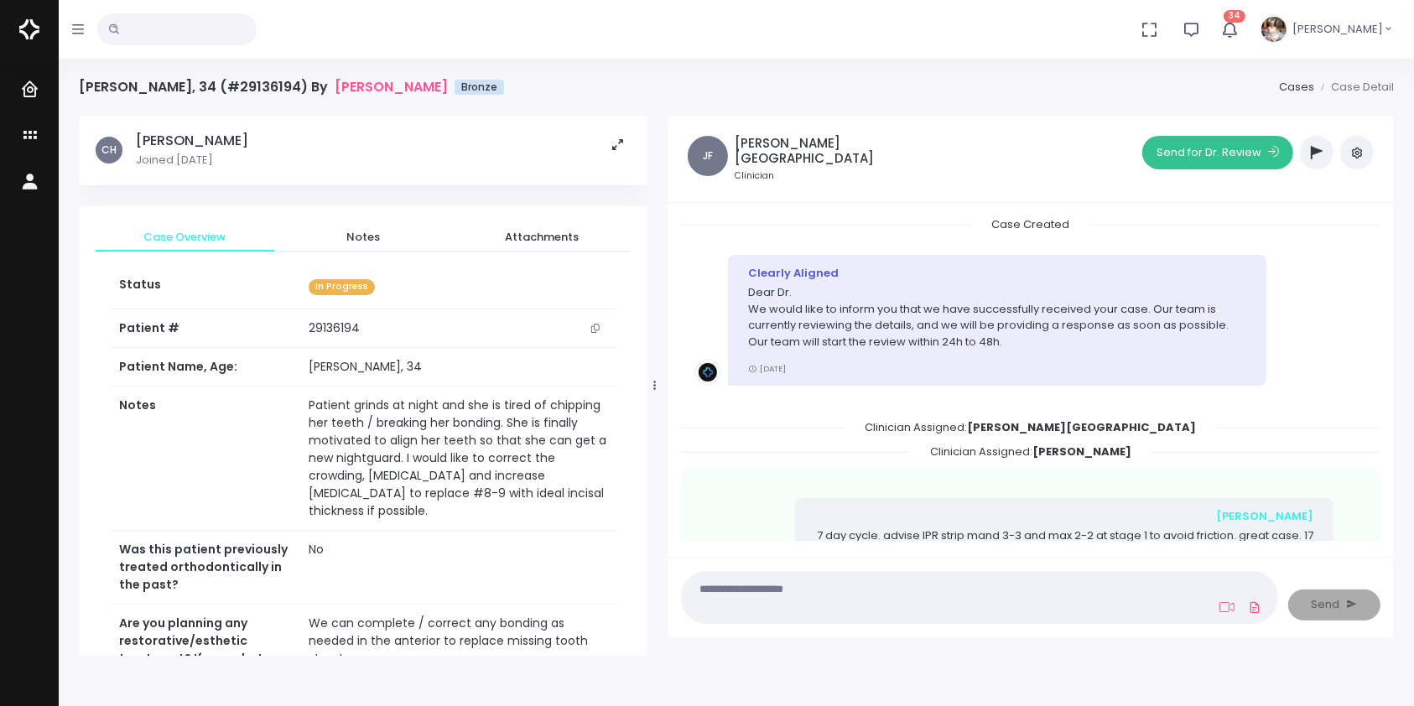
click at [1186, 147] on button "Send for Dr. Review" at bounding box center [1217, 153] width 151 height 34
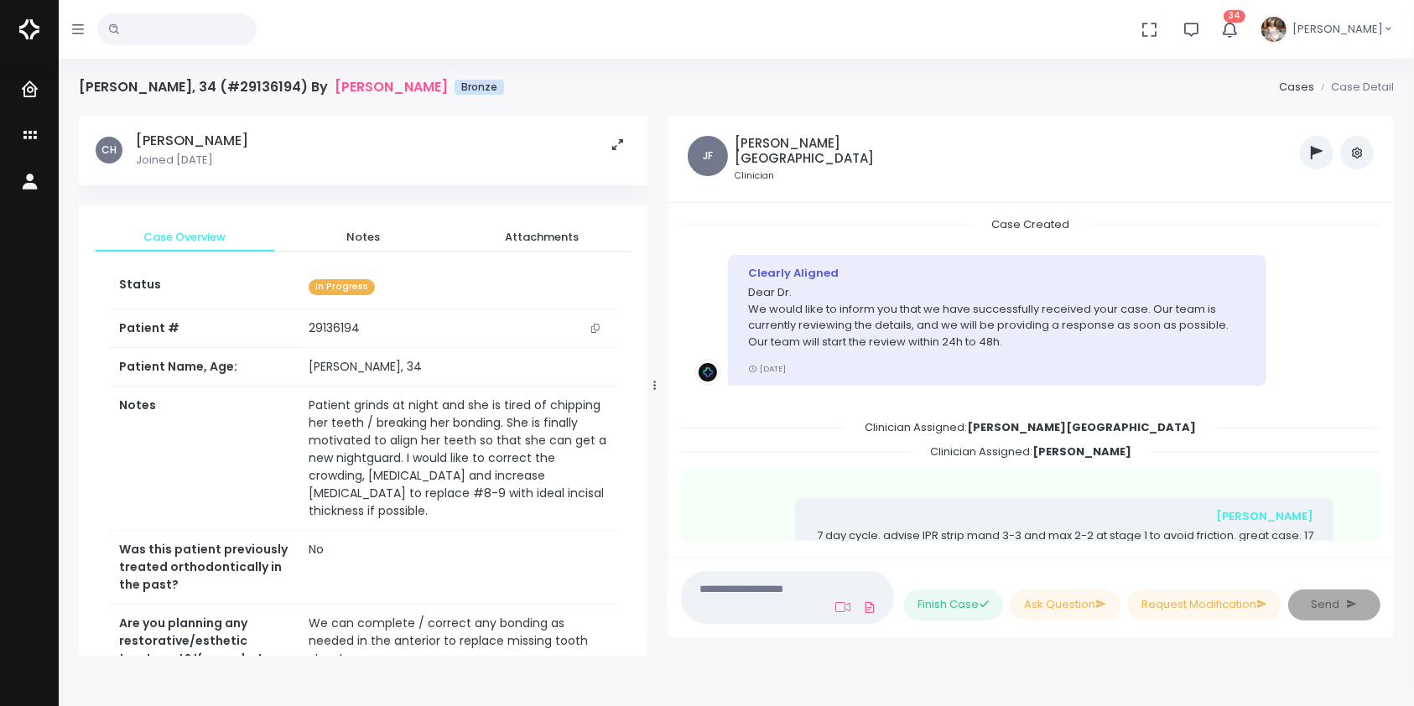
scroll to position [563, 0]
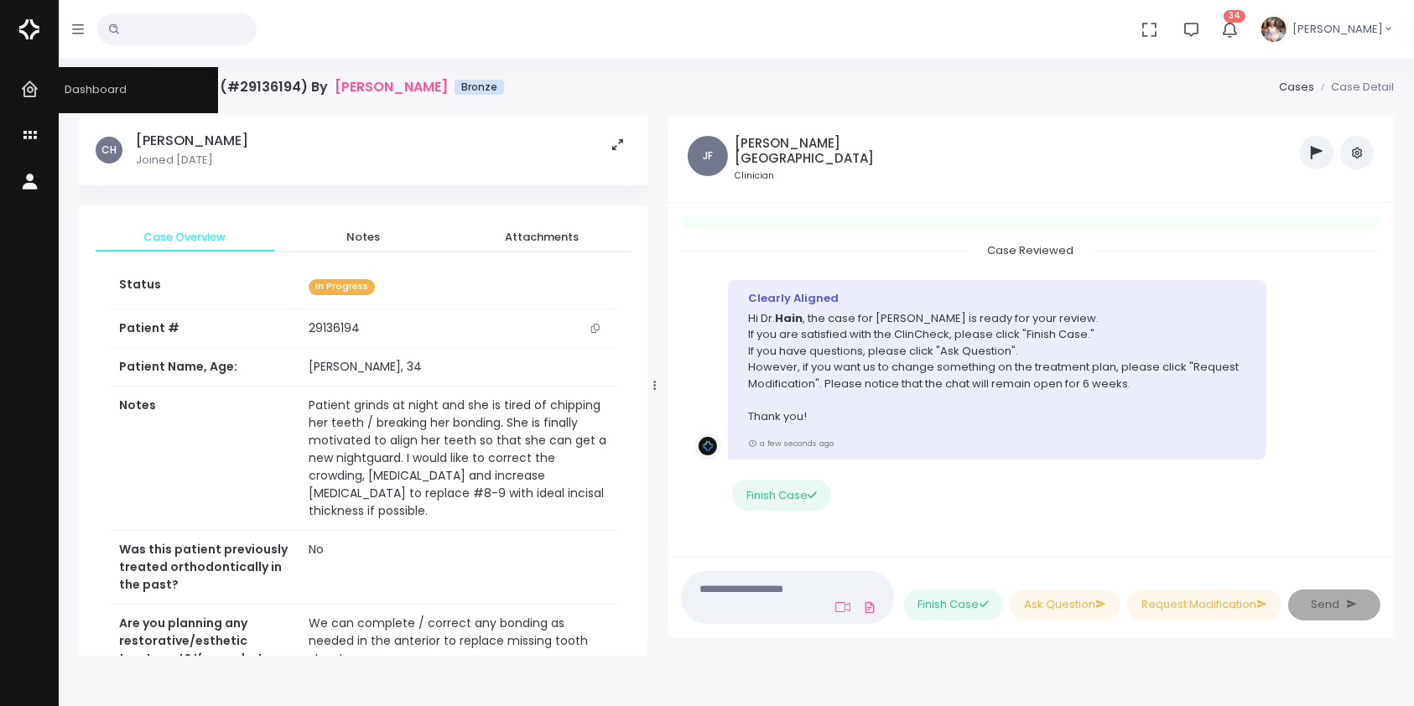
click at [29, 86] on icon "scrollable content" at bounding box center [31, 90] width 23 height 21
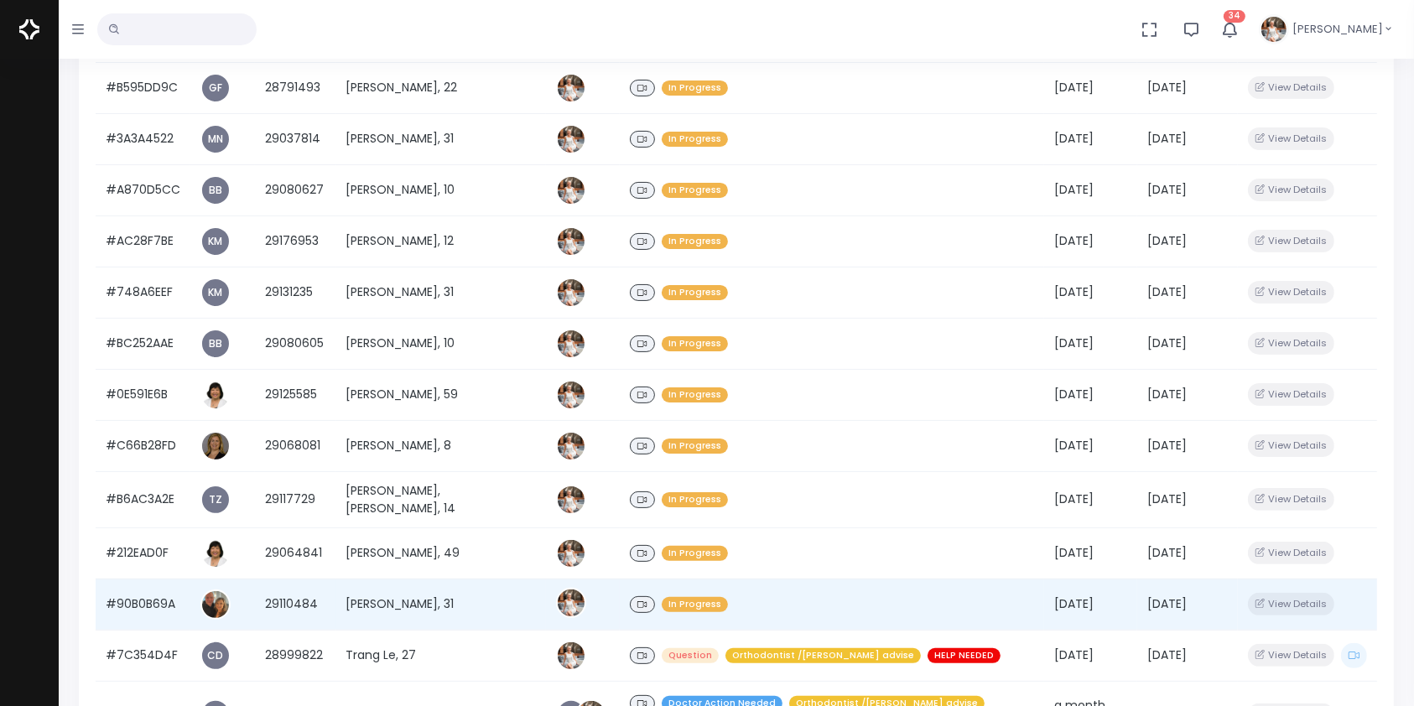
scroll to position [520, 0]
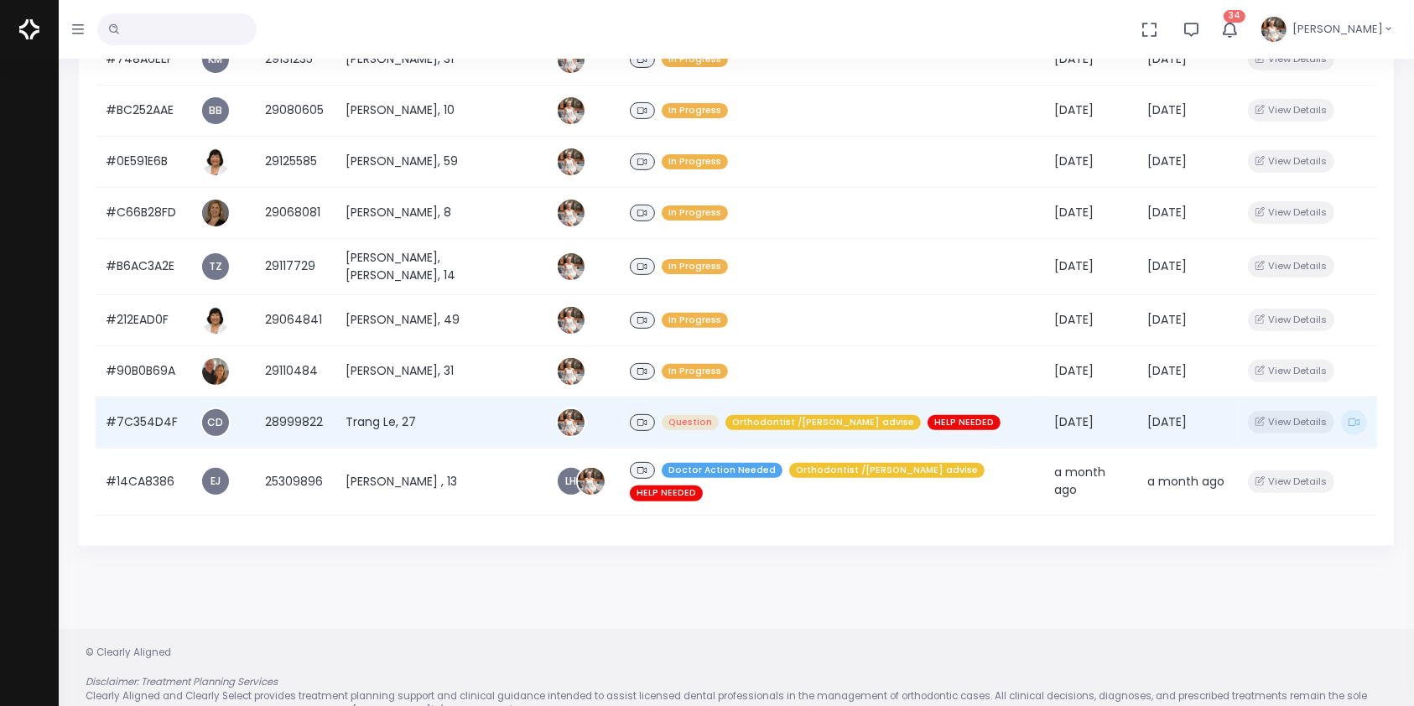
click at [143, 397] on td "#7C354D4F" at bounding box center [143, 422] width 95 height 51
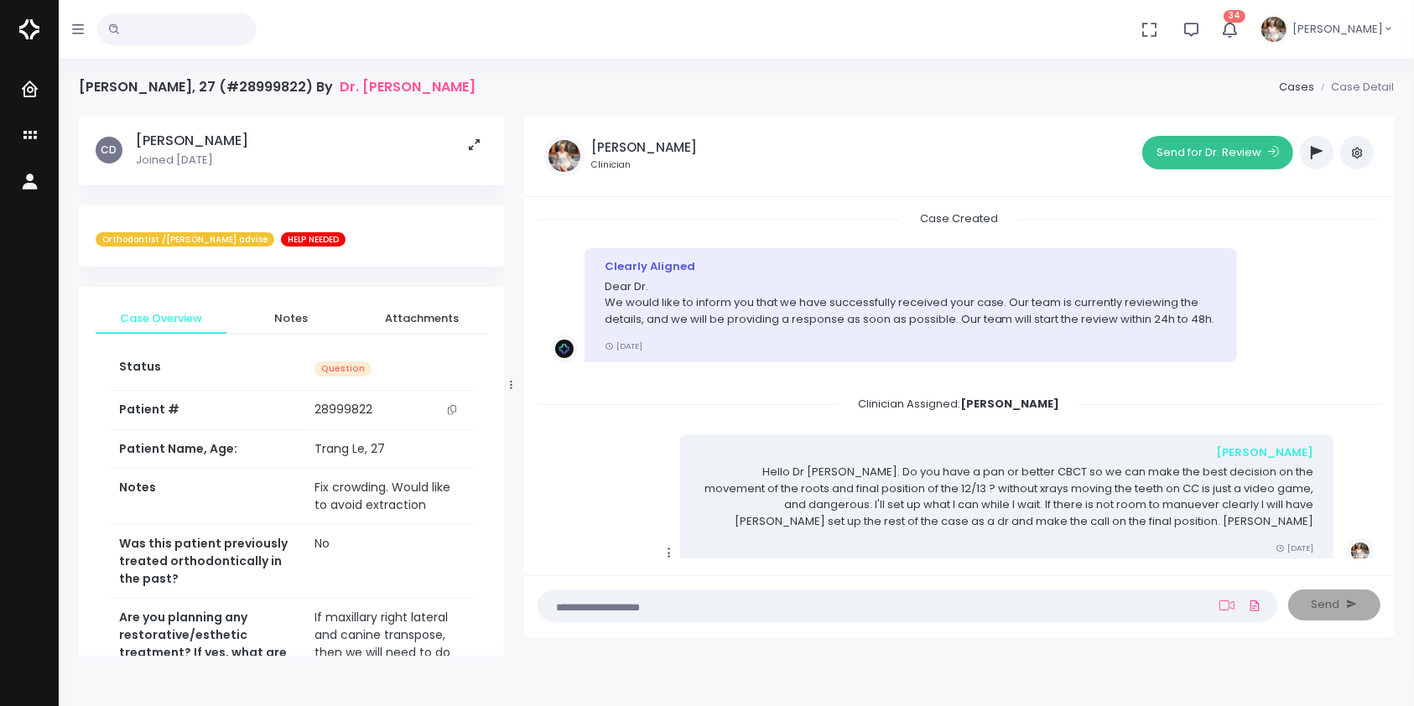
click at [1202, 151] on button "Send for Dr. Review" at bounding box center [1217, 153] width 151 height 34
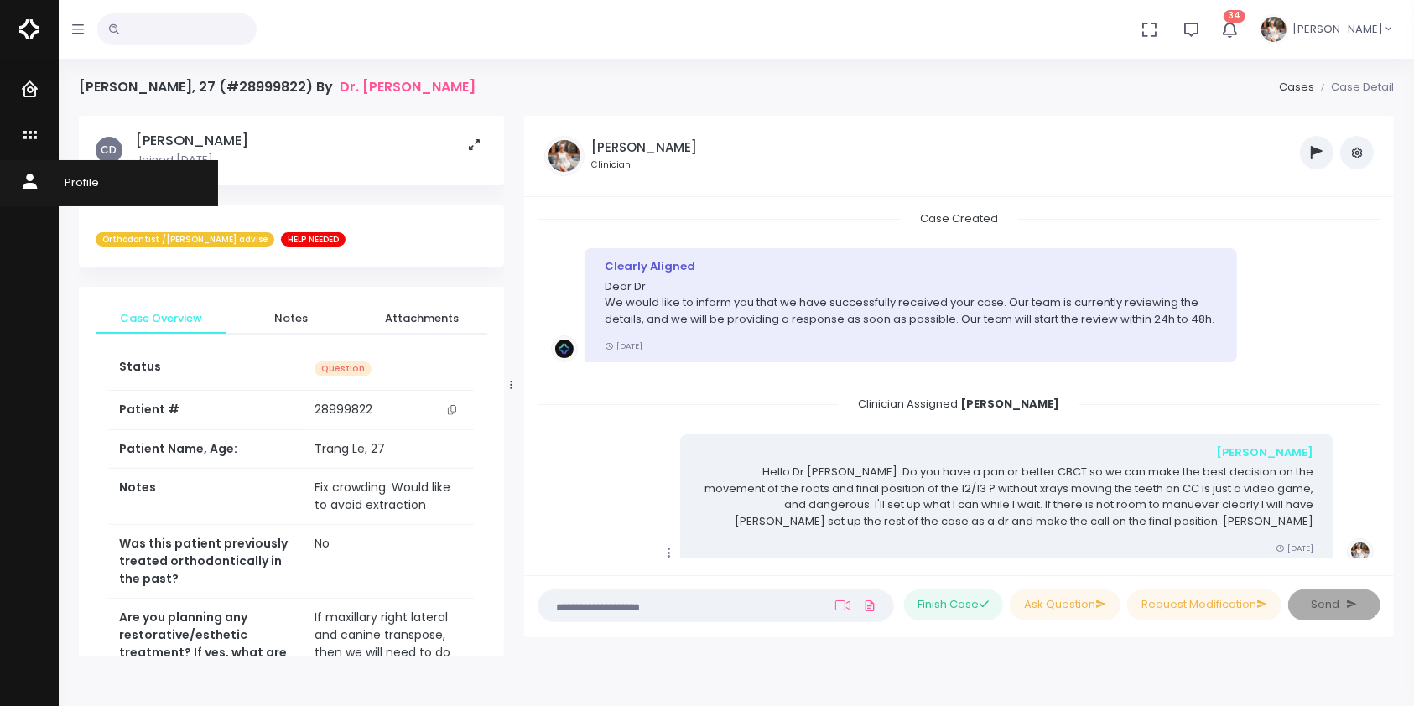
scroll to position [1378, 0]
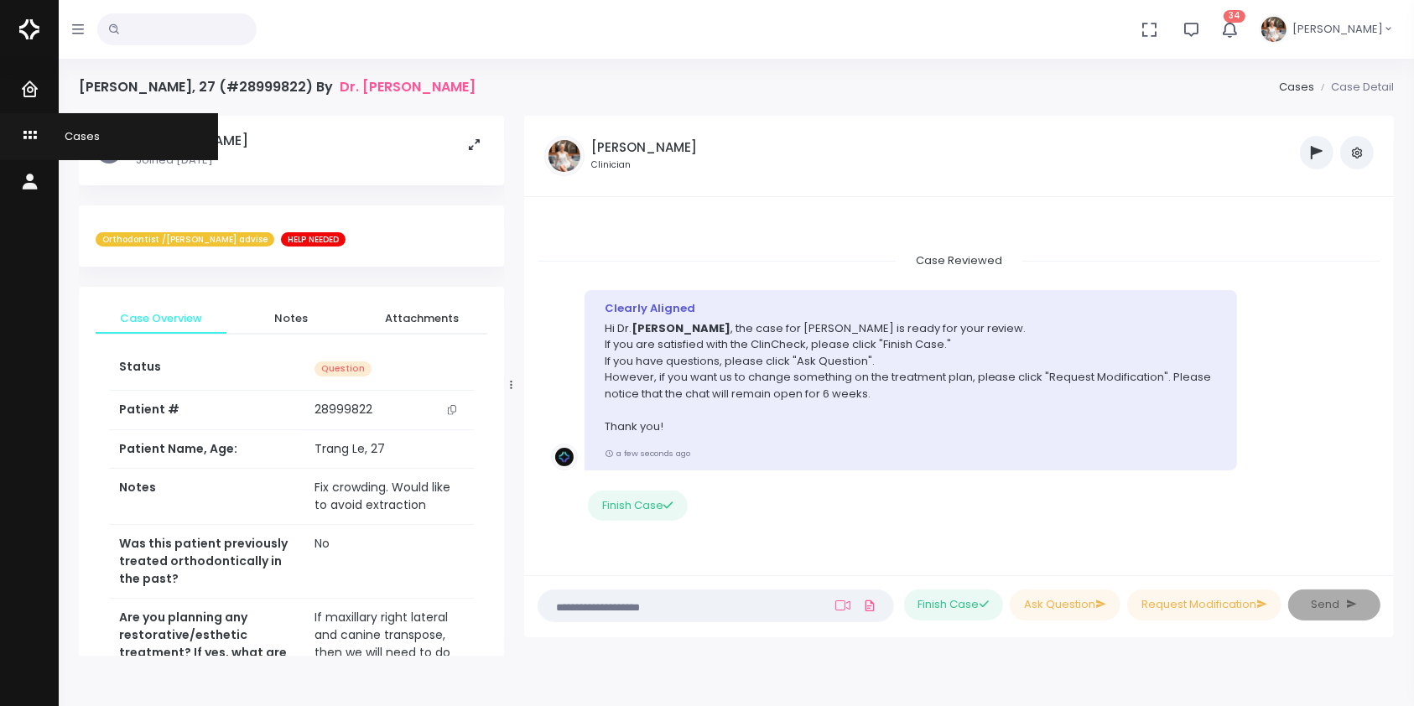
click at [26, 126] on icon "scrollable content" at bounding box center [31, 136] width 23 height 21
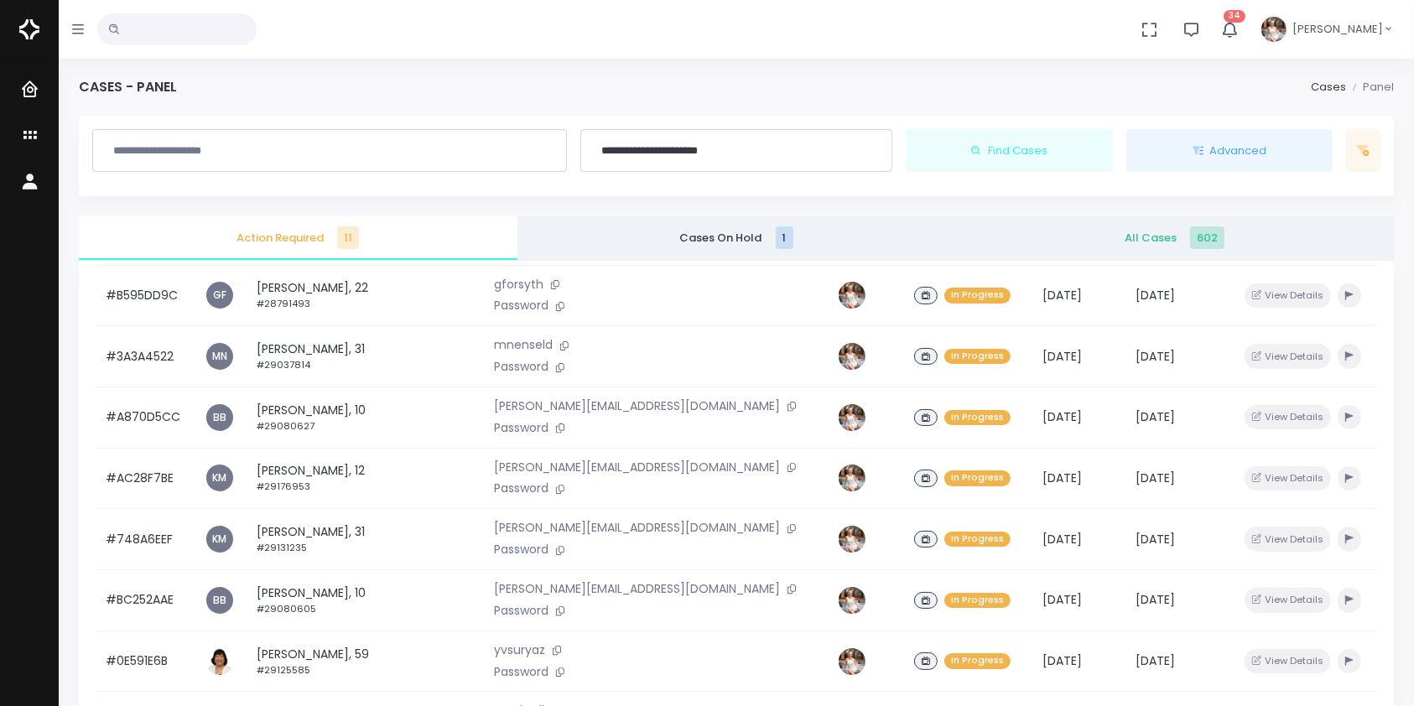
scroll to position [401, 0]
